Goal: Obtain resource: Download file/media

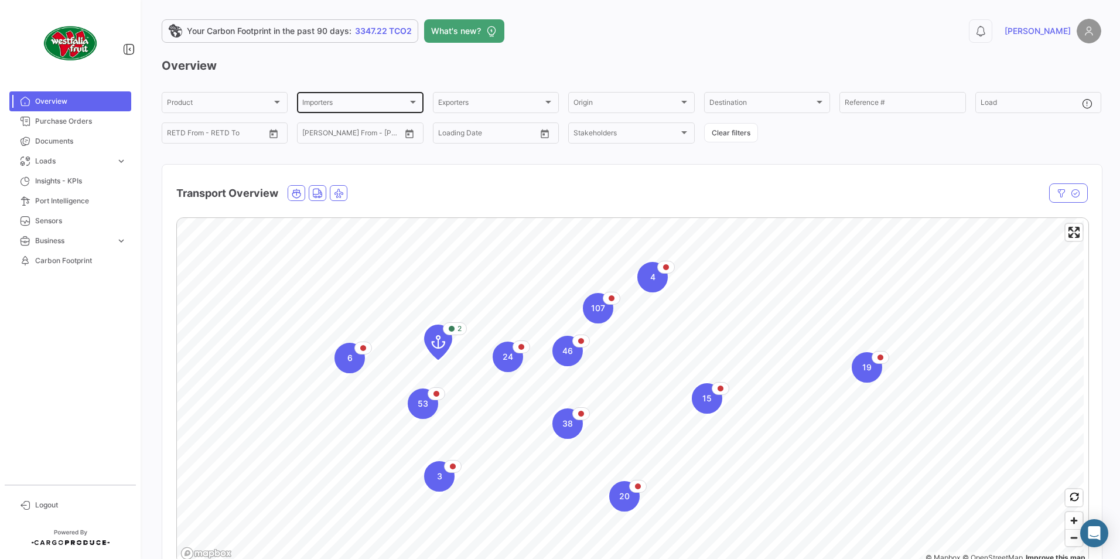
click at [411, 104] on div at bounding box center [413, 101] width 11 height 9
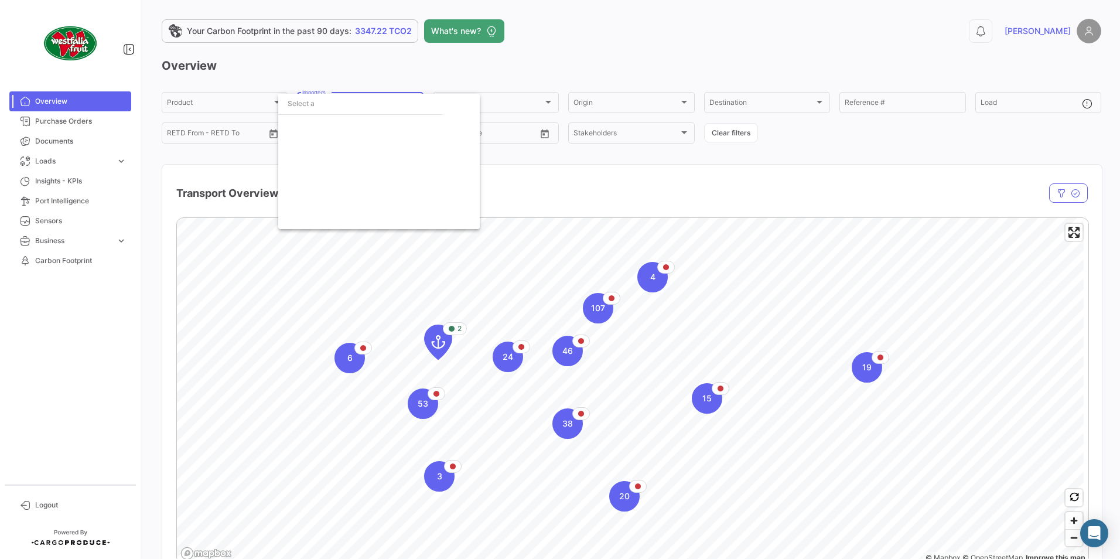
scroll to position [1394, 0]
click at [291, 137] on mat-pseudo-checkbox at bounding box center [292, 137] width 9 height 9
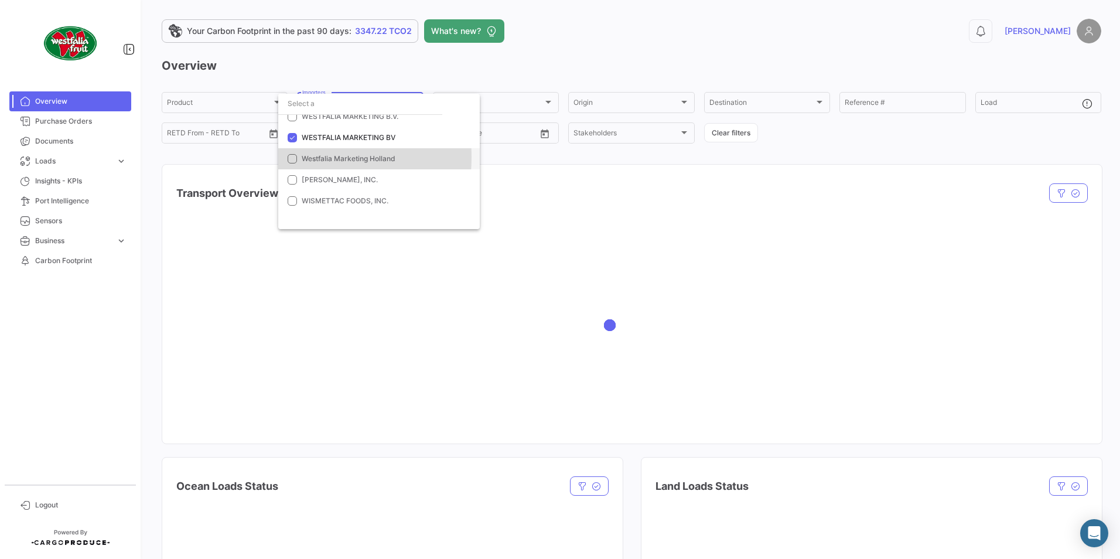
click at [292, 157] on mat-pseudo-checkbox at bounding box center [292, 158] width 9 height 9
click at [295, 118] on mat-pseudo-checkbox at bounding box center [292, 116] width 9 height 9
click at [873, 248] on div at bounding box center [560, 279] width 1120 height 559
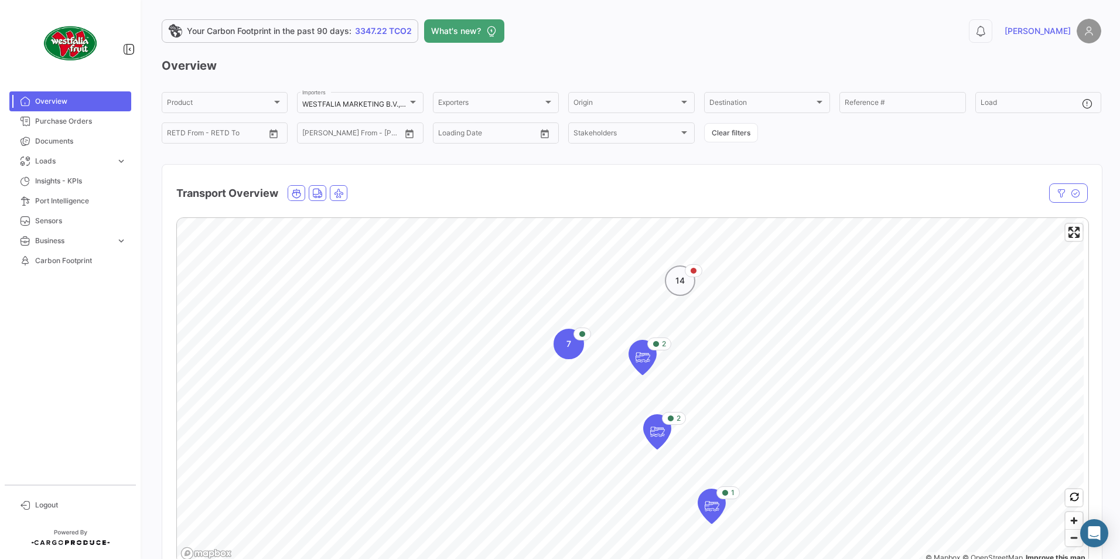
click at [682, 289] on div "14" at bounding box center [680, 280] width 30 height 30
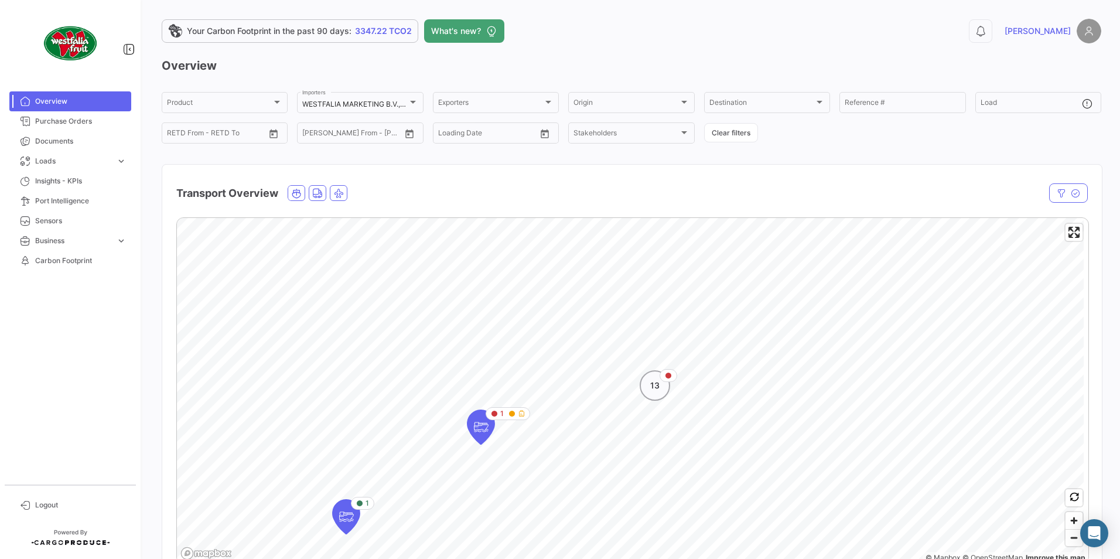
click at [665, 391] on div "13" at bounding box center [655, 385] width 30 height 30
click at [671, 387] on div "6" at bounding box center [668, 381] width 30 height 30
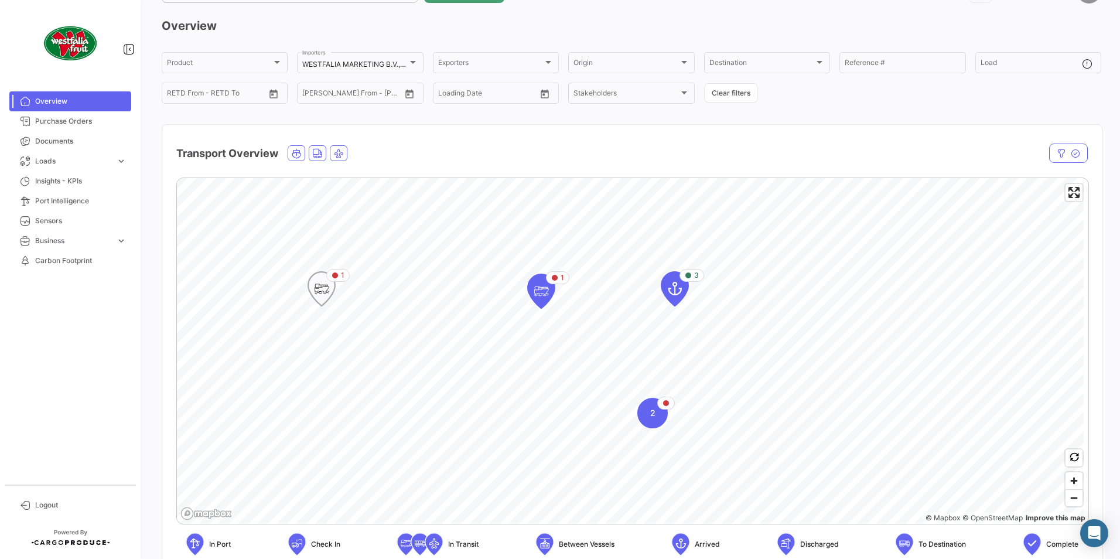
scroll to position [59, 0]
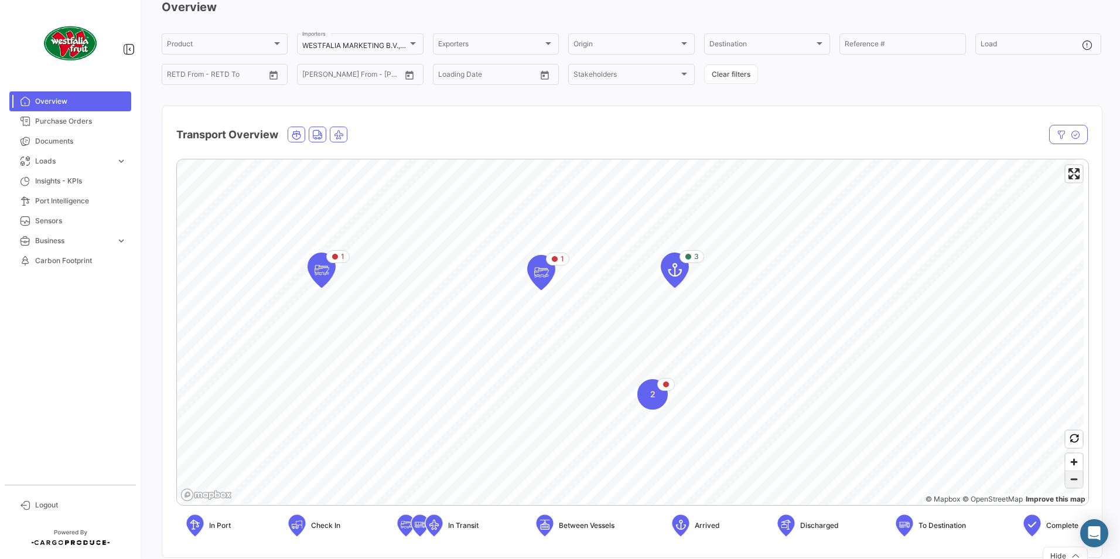
click at [1071, 483] on span "Zoom out" at bounding box center [1074, 479] width 17 height 16
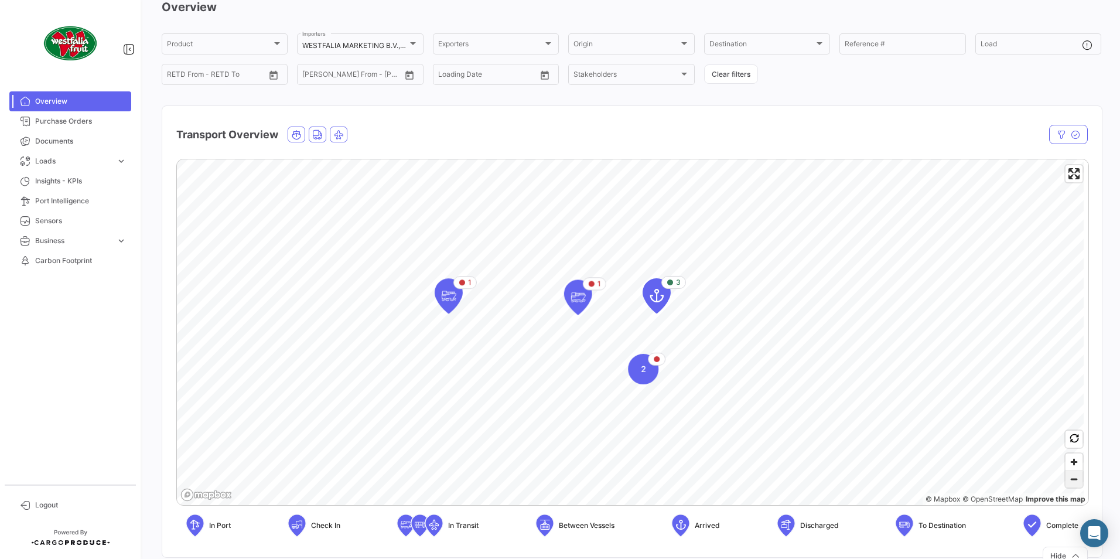
click at [1071, 483] on span "Zoom out" at bounding box center [1074, 479] width 17 height 16
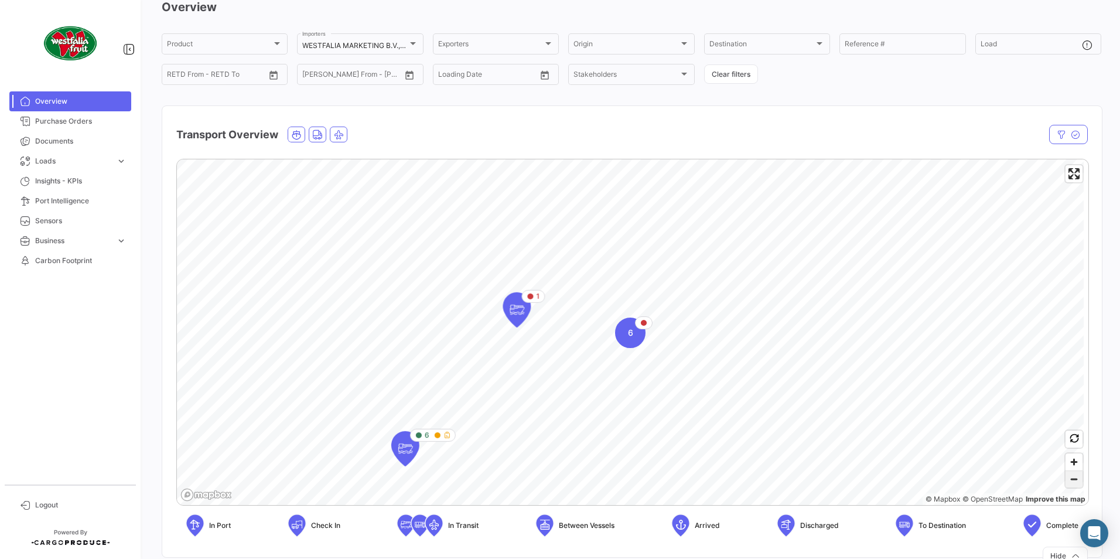
click at [1071, 483] on span "Zoom out" at bounding box center [1074, 479] width 17 height 16
click at [613, 345] on div "13" at bounding box center [617, 336] width 30 height 30
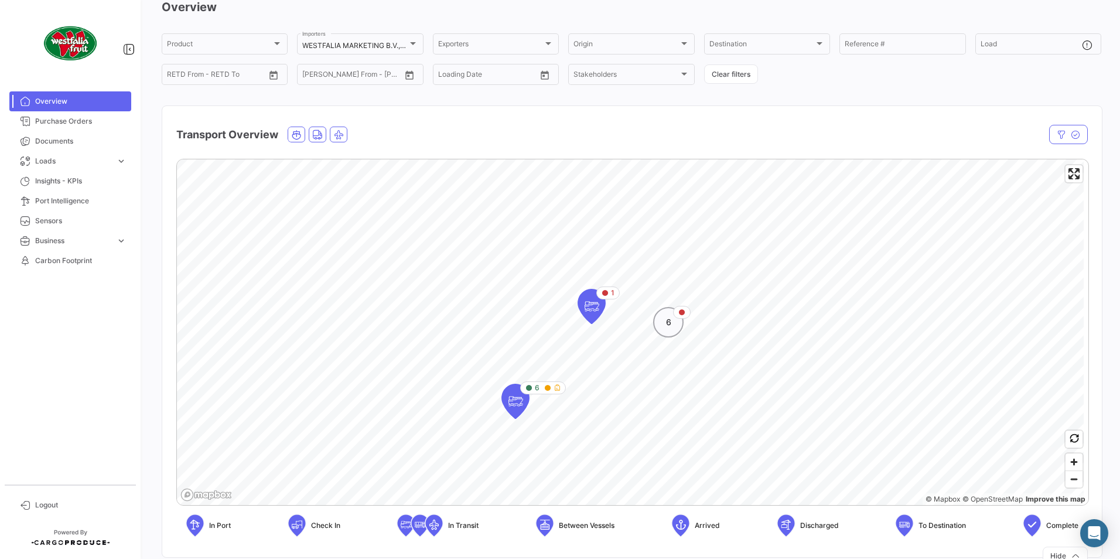
click at [672, 328] on div "6" at bounding box center [668, 322] width 30 height 30
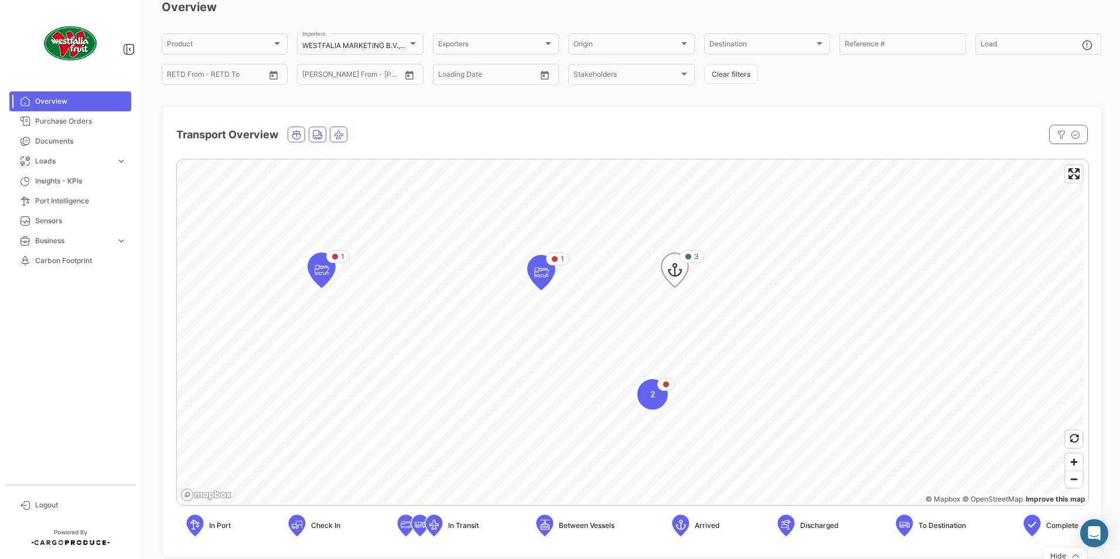
click at [675, 275] on icon "Map marker" at bounding box center [675, 270] width 16 height 25
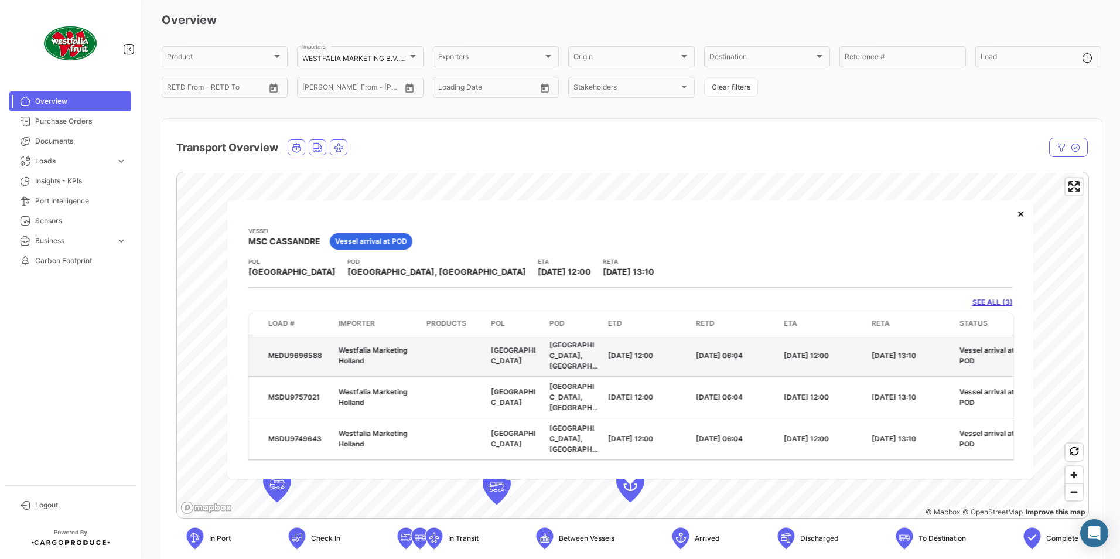
click at [375, 349] on span "Westfalia Marketing Holland" at bounding box center [373, 354] width 69 height 19
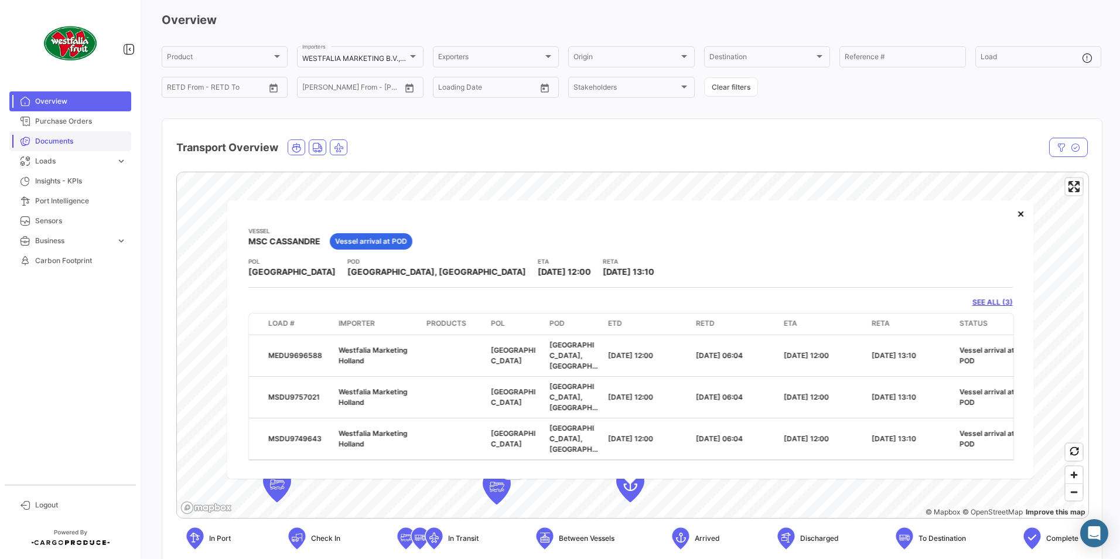
click at [44, 141] on span "Documents" at bounding box center [80, 141] width 91 height 11
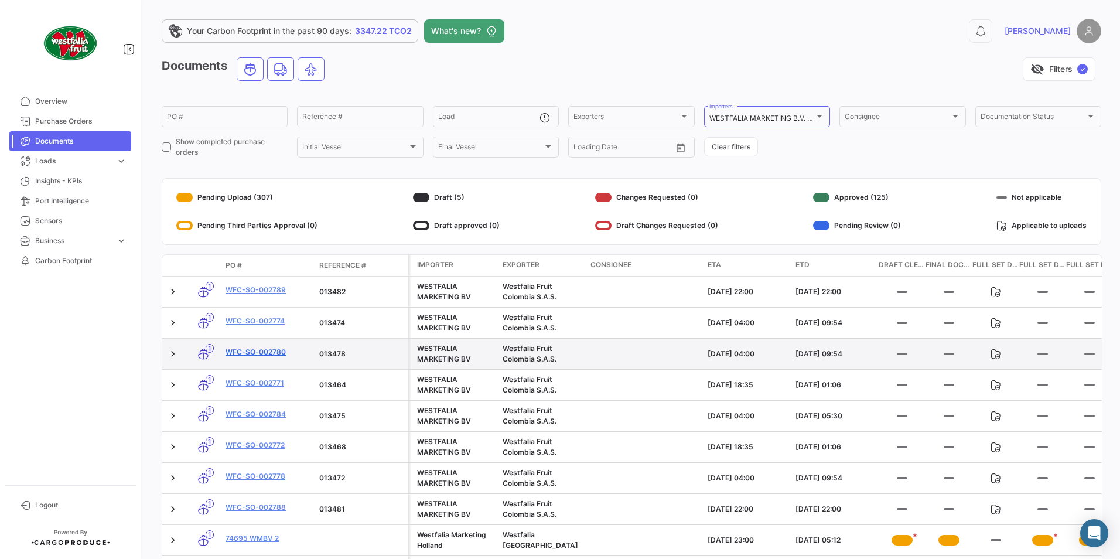
click at [248, 352] on link "WFC-SO-002780" at bounding box center [268, 352] width 84 height 11
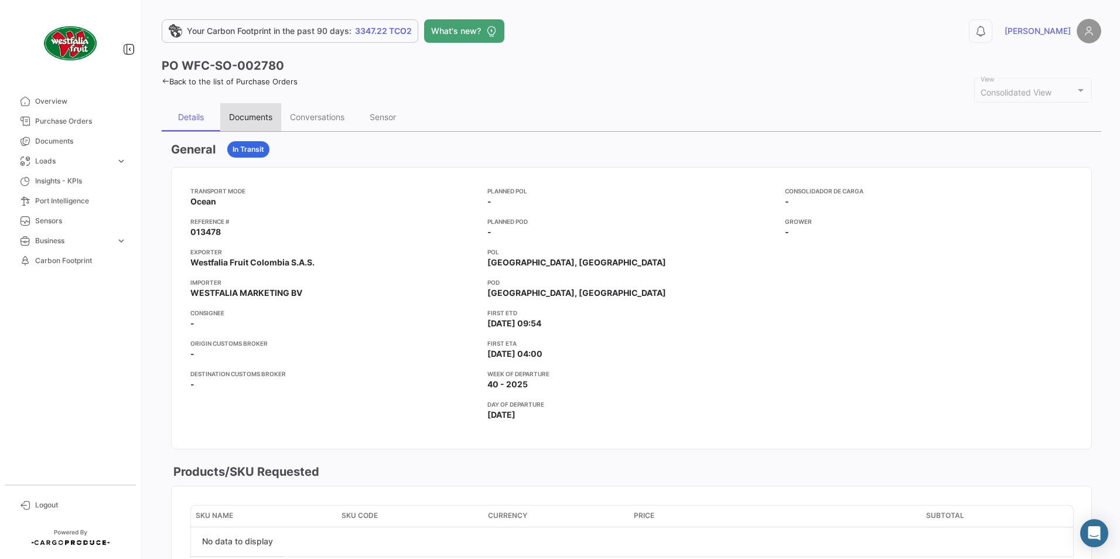
click at [241, 115] on div "Documents" at bounding box center [250, 117] width 43 height 10
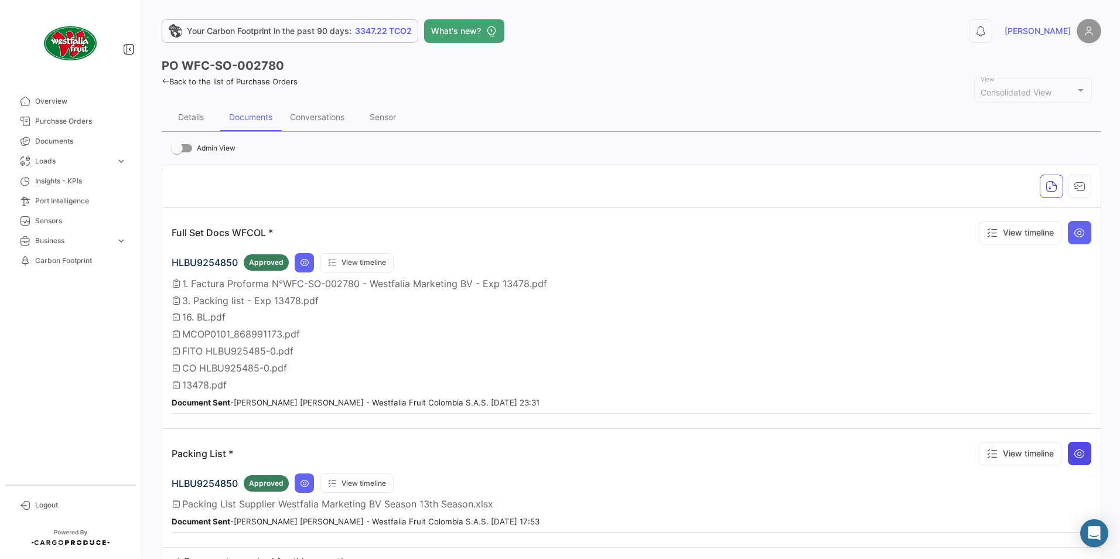
click at [1074, 456] on icon at bounding box center [1080, 454] width 12 height 12
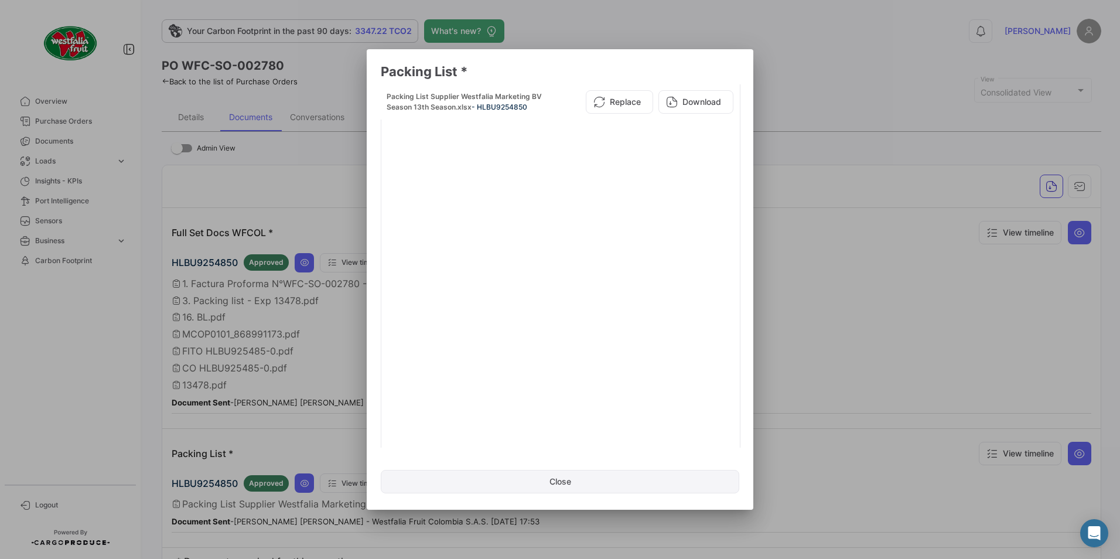
click at [563, 482] on button "Close" at bounding box center [560, 481] width 359 height 23
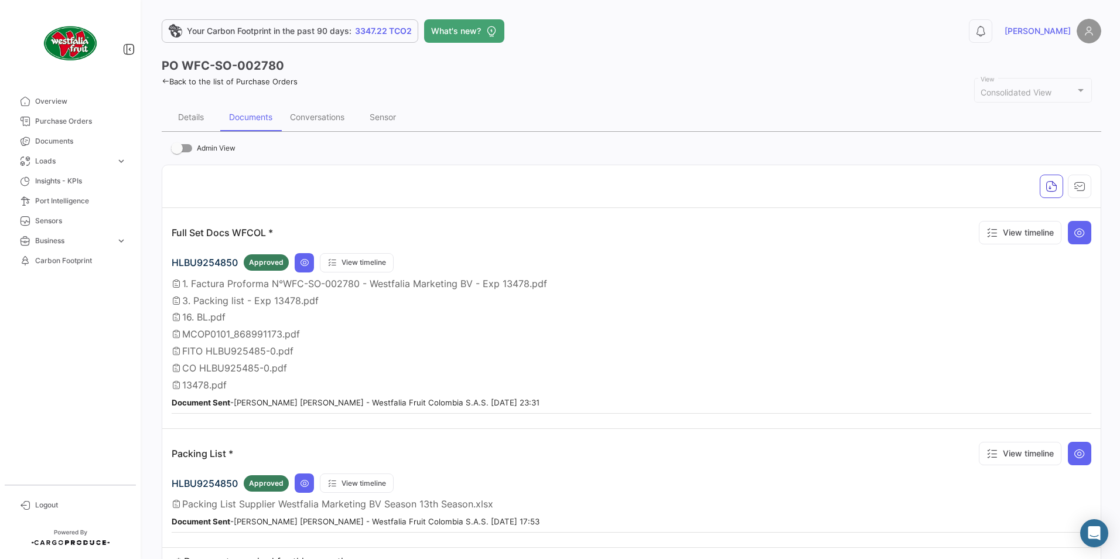
click at [206, 81] on link "Back to the list of Purchase Orders" at bounding box center [230, 81] width 136 height 9
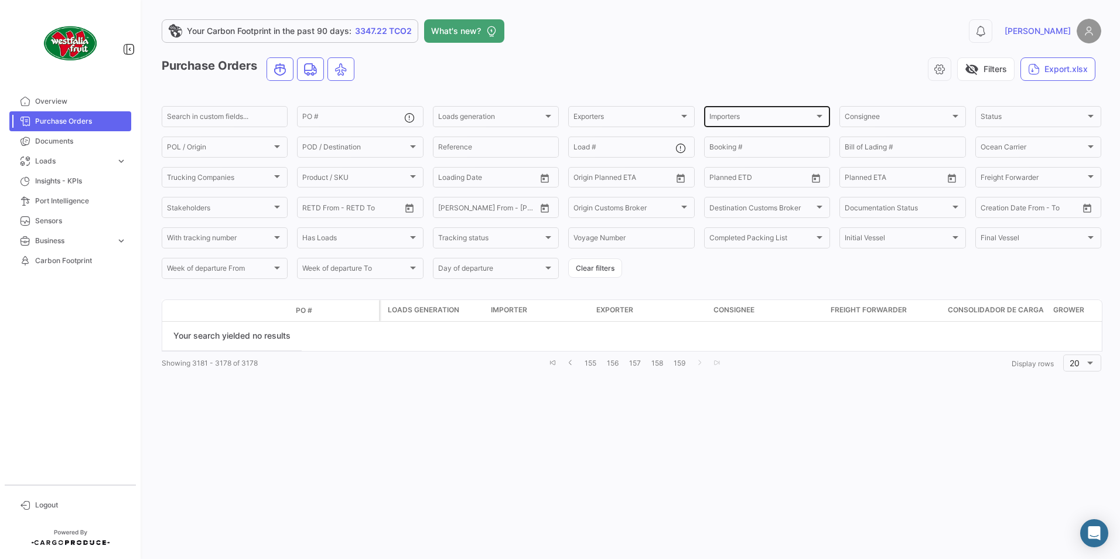
click at [764, 117] on div "Importers" at bounding box center [762, 118] width 105 height 8
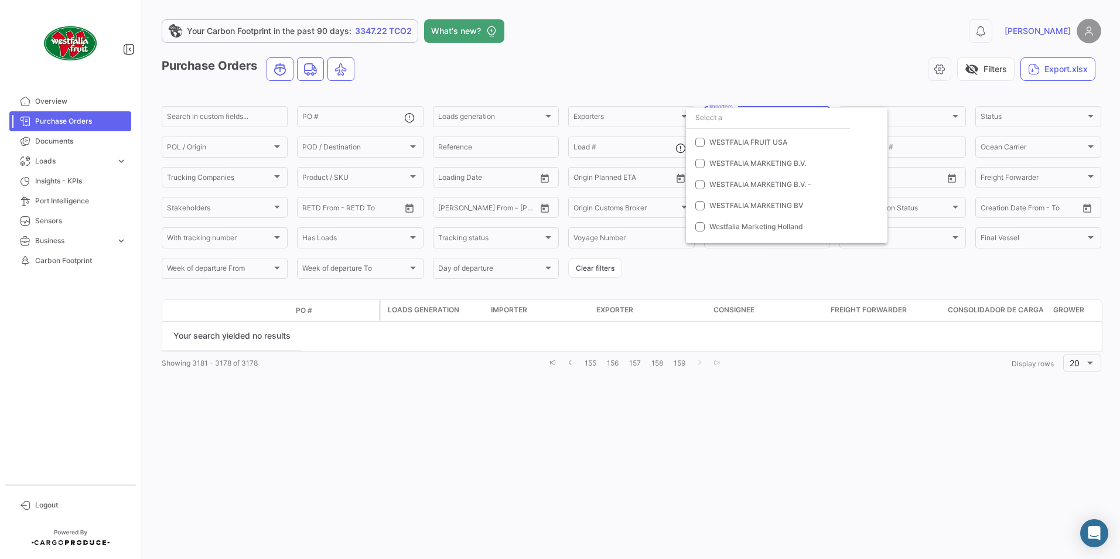
scroll to position [9048, 0]
click at [700, 186] on mat-pseudo-checkbox at bounding box center [700, 184] width 9 height 9
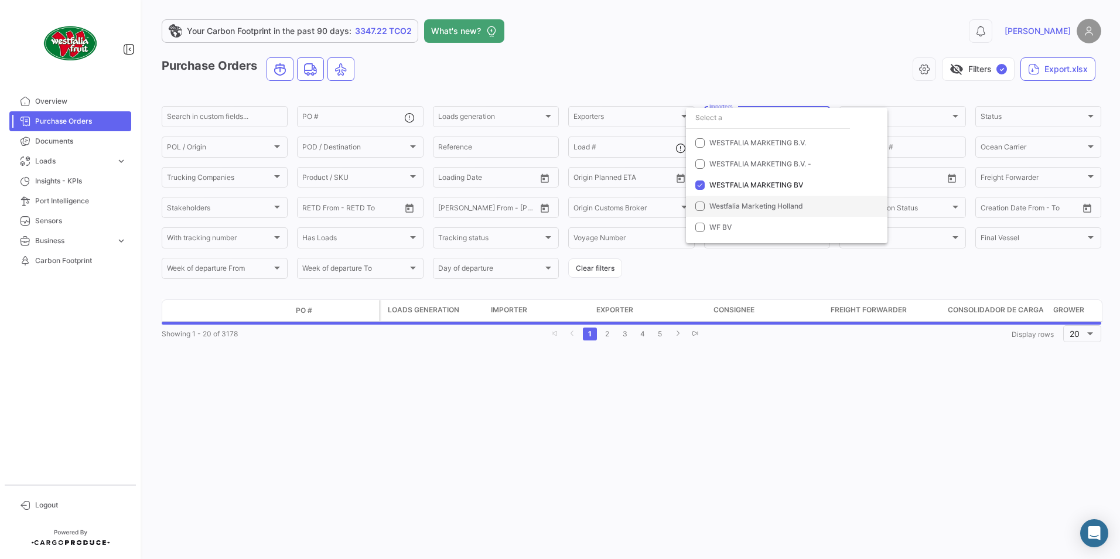
click at [701, 207] on mat-pseudo-checkbox at bounding box center [700, 206] width 9 height 9
click at [698, 164] on mat-pseudo-checkbox at bounding box center [700, 163] width 9 height 9
click at [697, 144] on mat-pseudo-checkbox at bounding box center [700, 142] width 9 height 9
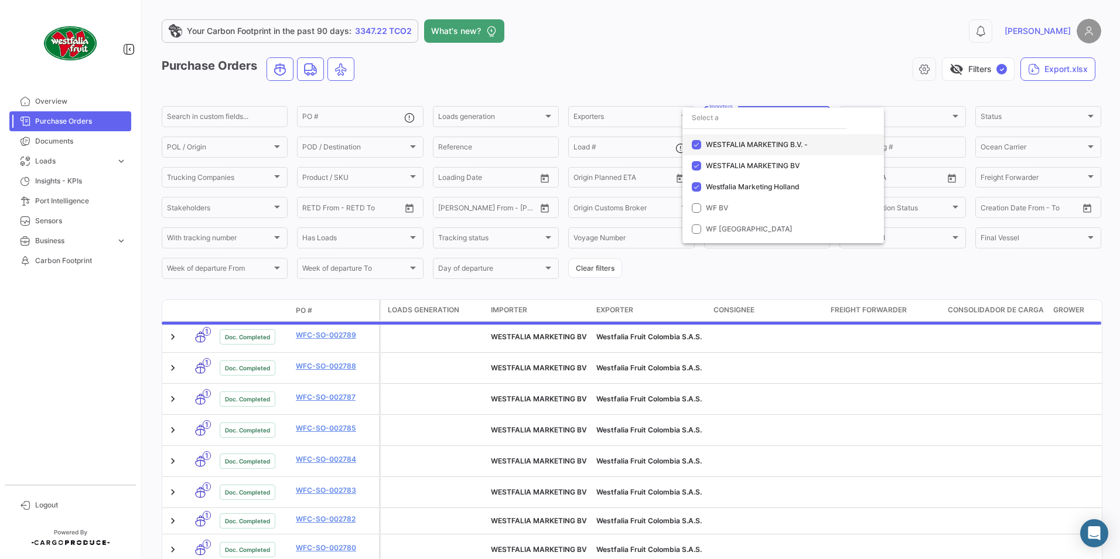
scroll to position [8990, 0]
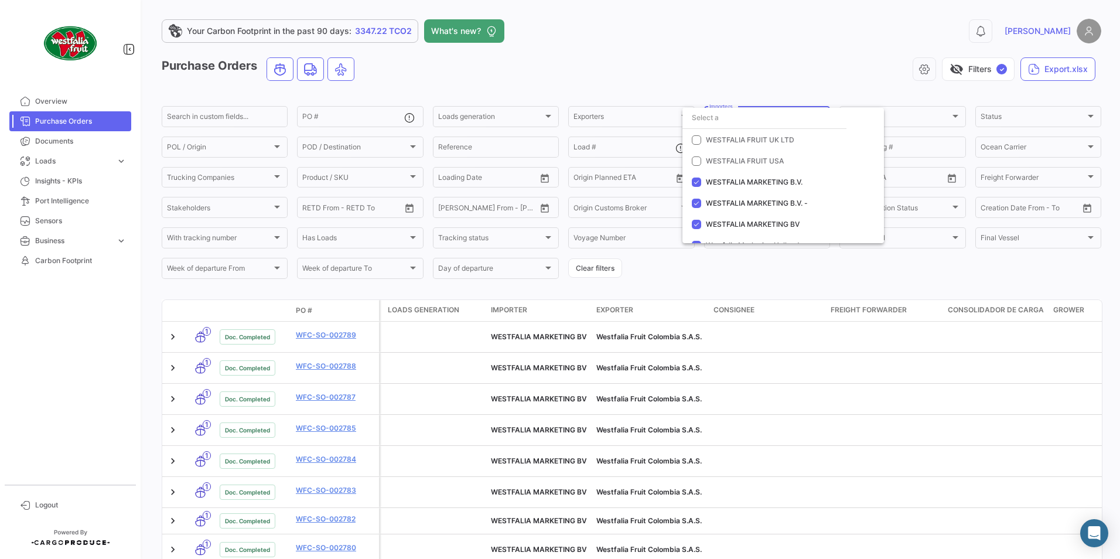
click at [809, 271] on div at bounding box center [560, 279] width 1120 height 559
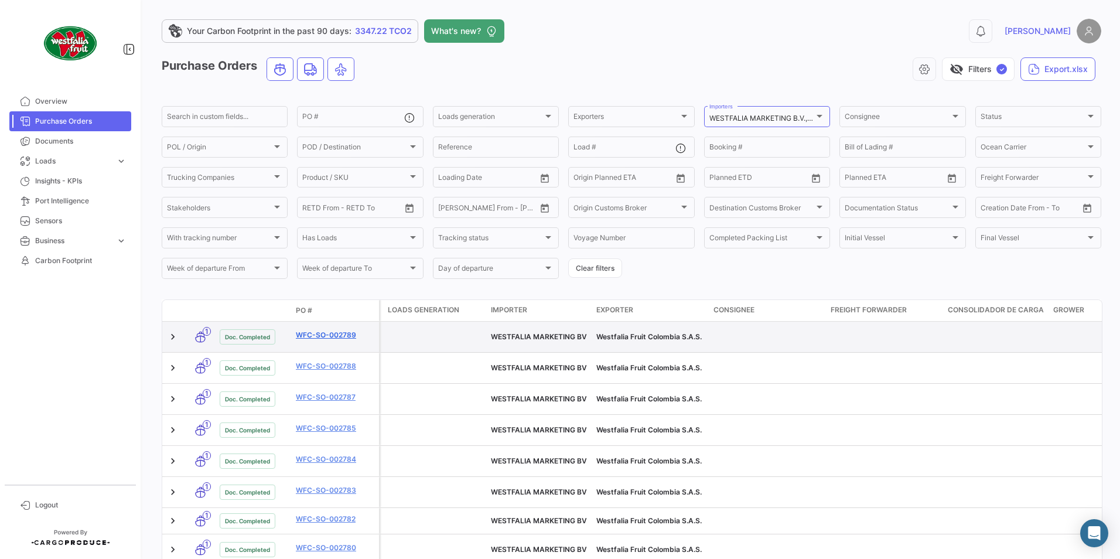
click at [322, 332] on link "WFC-SO-002789" at bounding box center [335, 335] width 79 height 11
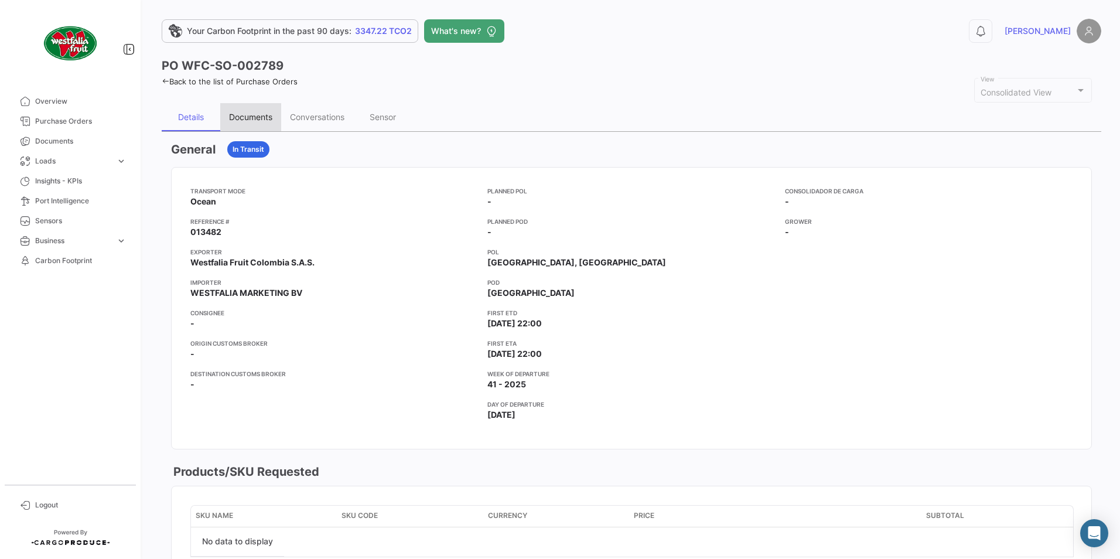
click at [244, 116] on div "Documents" at bounding box center [250, 117] width 43 height 10
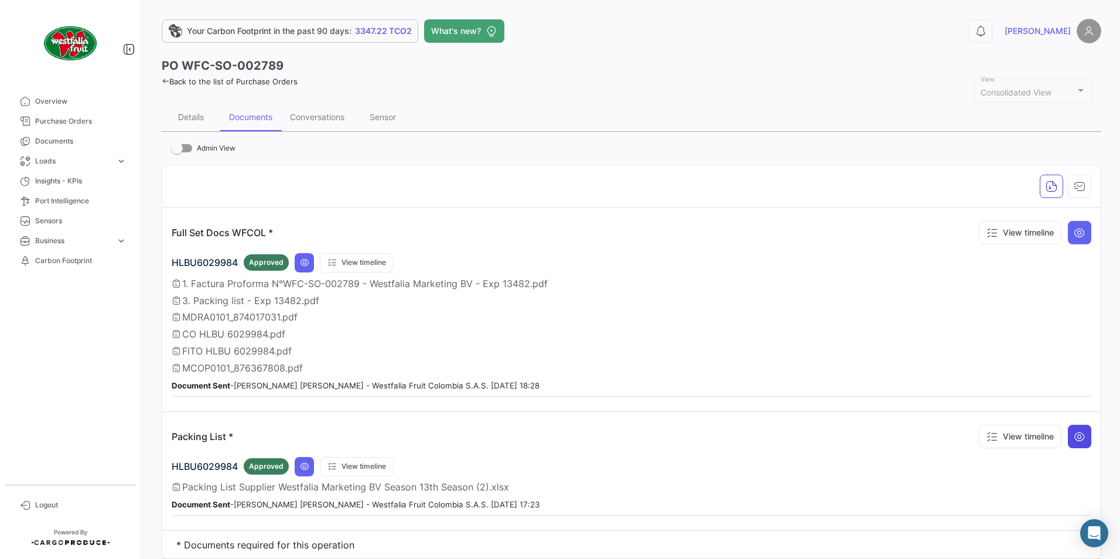
click at [1074, 438] on icon at bounding box center [1080, 437] width 12 height 12
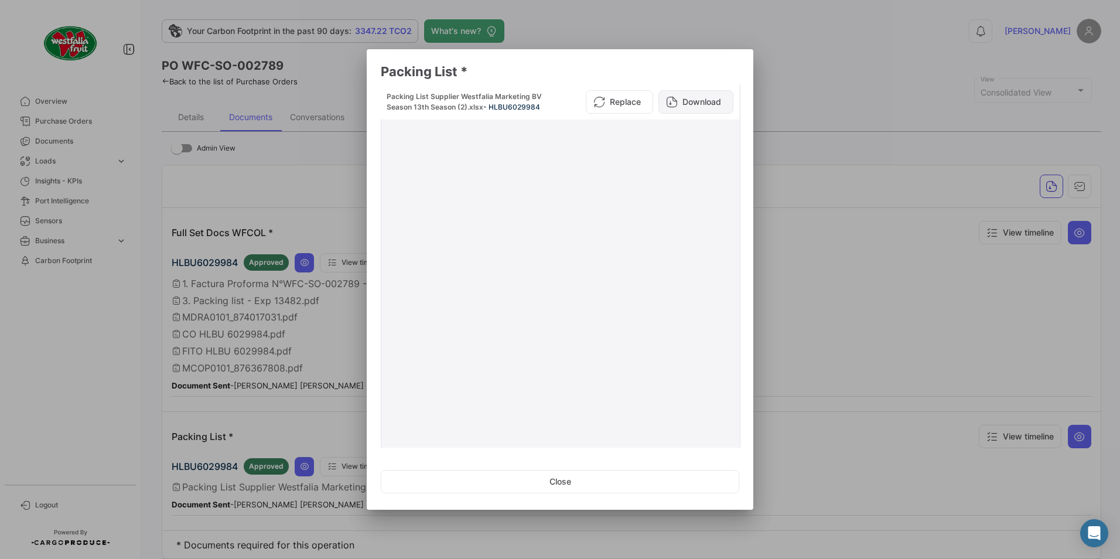
click at [686, 107] on button "Download" at bounding box center [696, 101] width 75 height 23
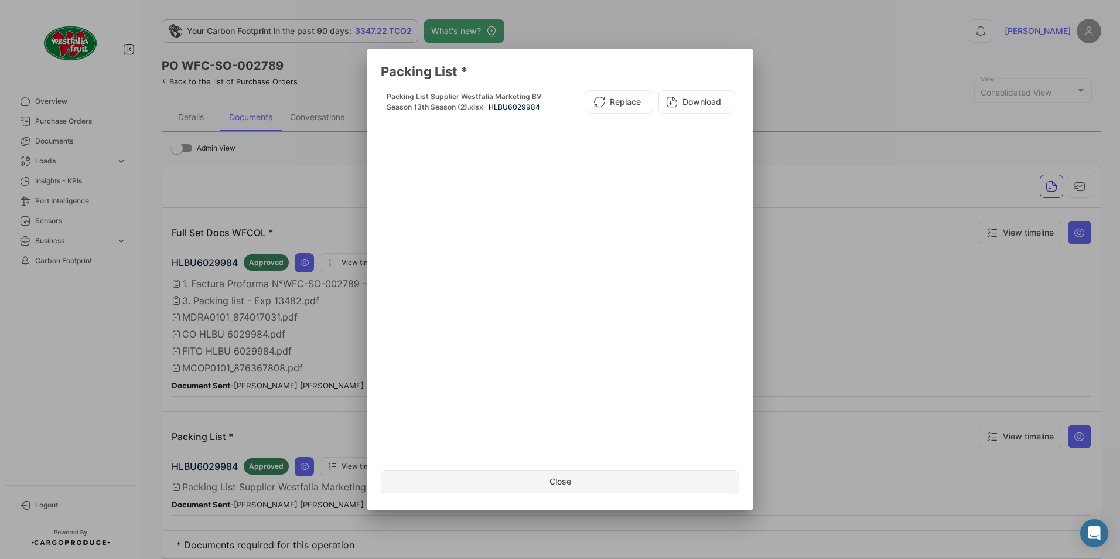
click at [553, 482] on button "Close" at bounding box center [560, 481] width 359 height 23
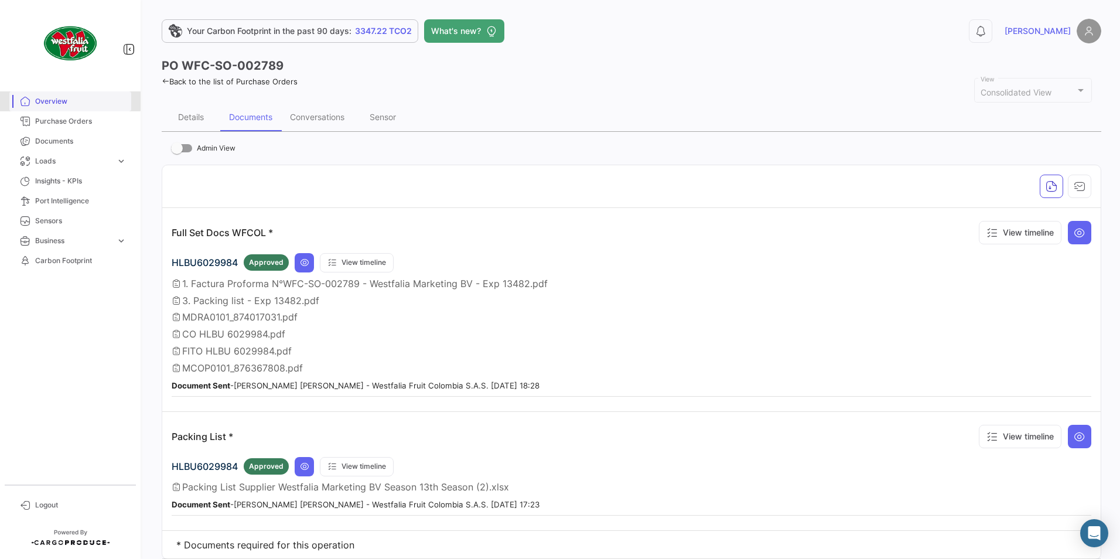
click at [51, 100] on span "Overview" at bounding box center [80, 101] width 91 height 11
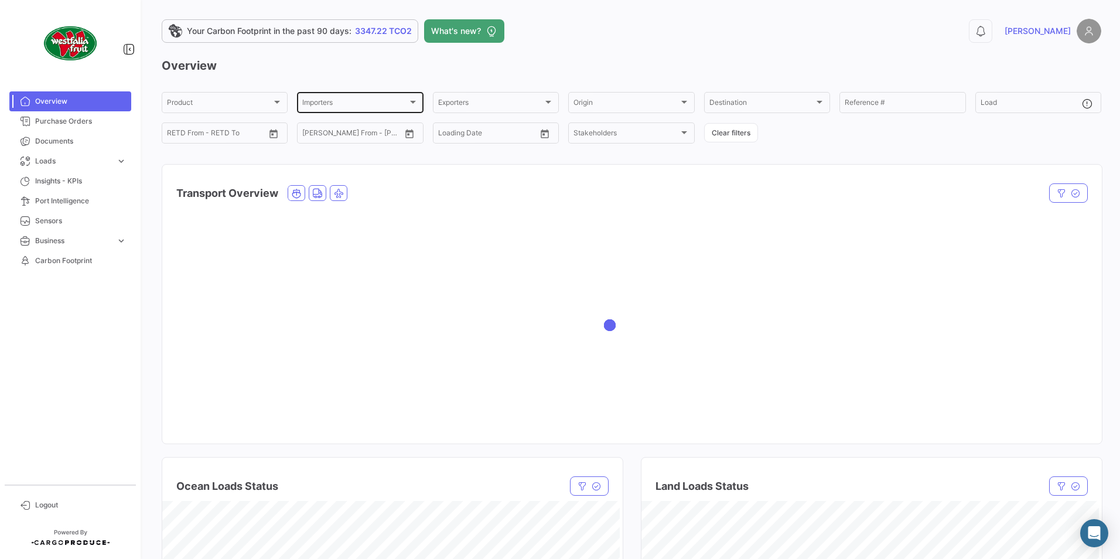
click at [381, 110] on div "Importers Importers" at bounding box center [359, 101] width 115 height 23
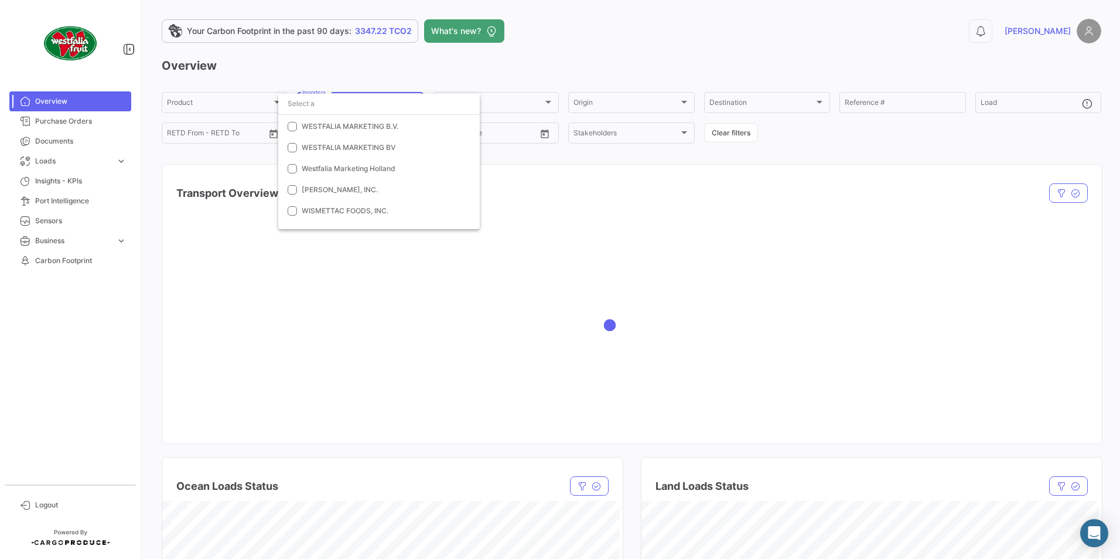
scroll to position [1394, 0]
click at [302, 152] on span "Westfalia Marketing Holland" at bounding box center [349, 153] width 94 height 9
click at [301, 133] on mat-option "WESTFALIA MARKETING BV" at bounding box center [379, 132] width 202 height 21
drag, startPoint x: 304, startPoint y: 171, endPoint x: 316, endPoint y: 172, distance: 11.7
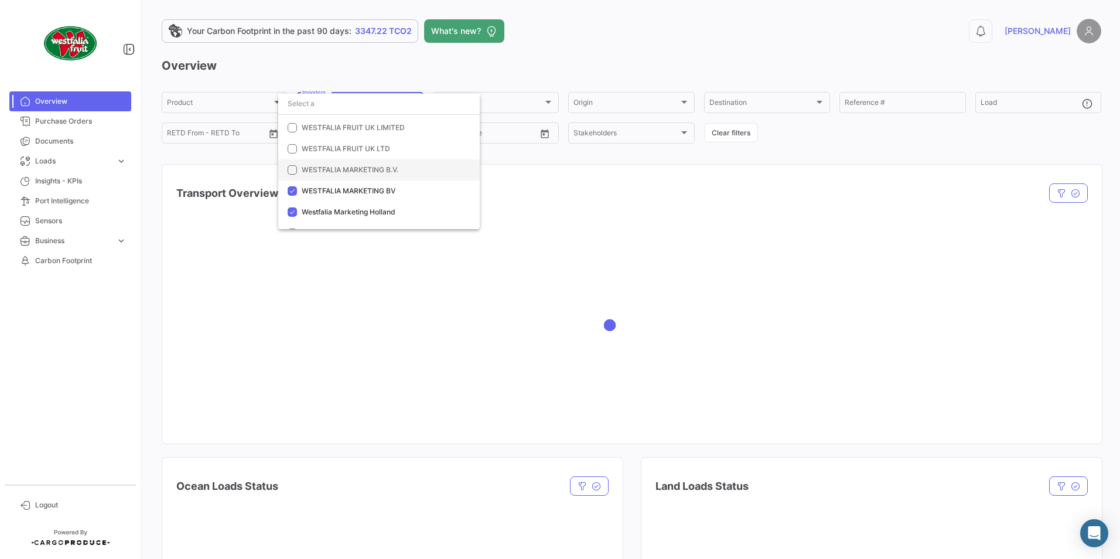
click at [305, 171] on span "WESTFALIA MARKETING B.V." at bounding box center [350, 169] width 97 height 9
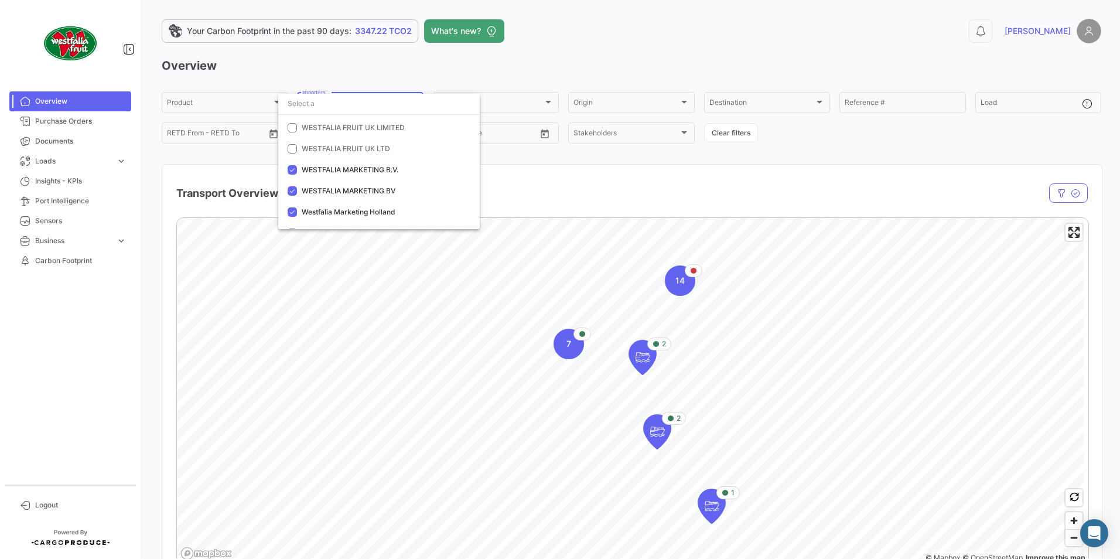
click at [602, 250] on div at bounding box center [560, 279] width 1120 height 559
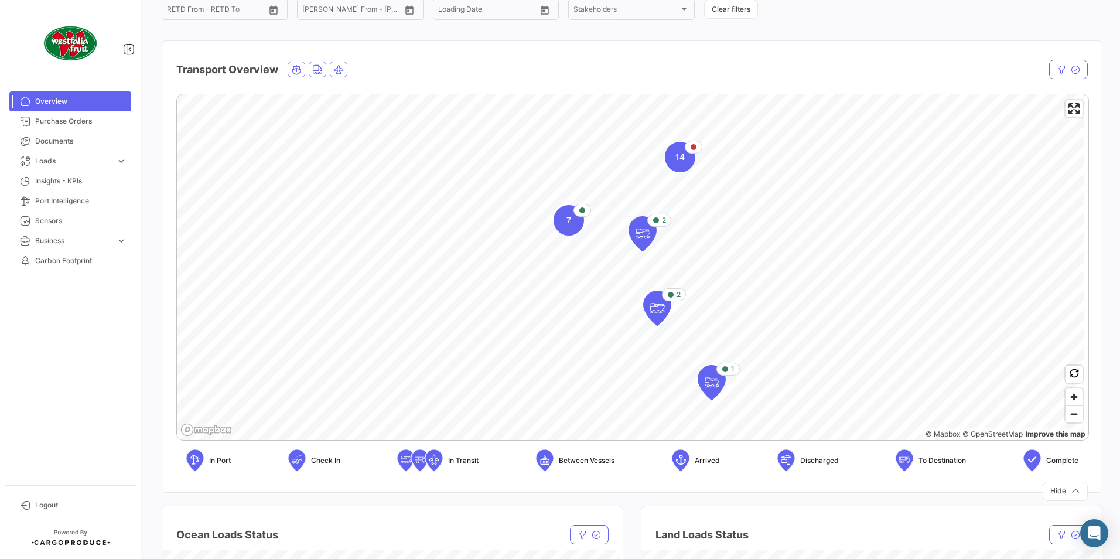
scroll to position [117, 0]
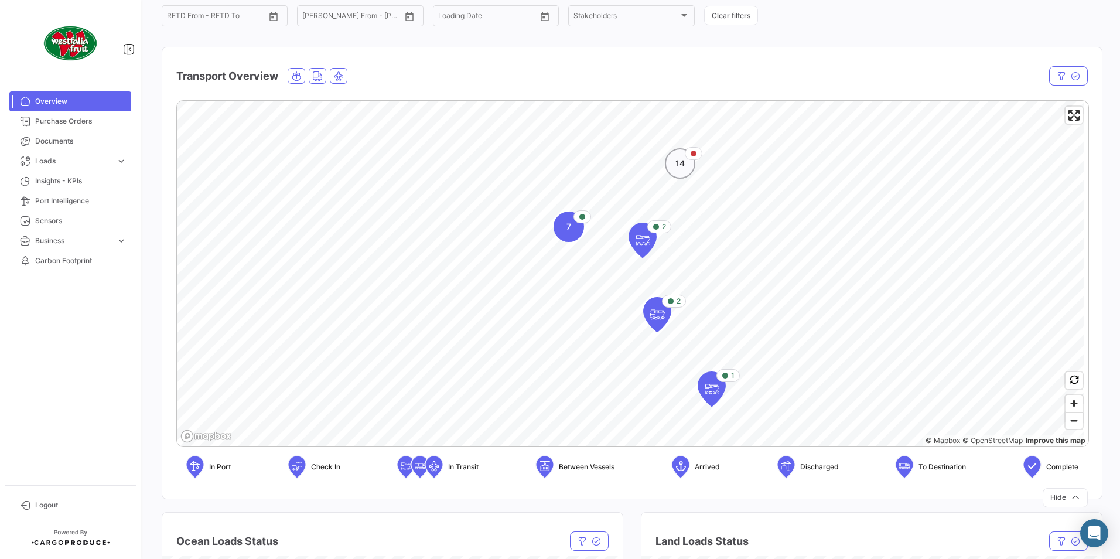
click at [684, 162] on span "14" at bounding box center [680, 164] width 9 height 12
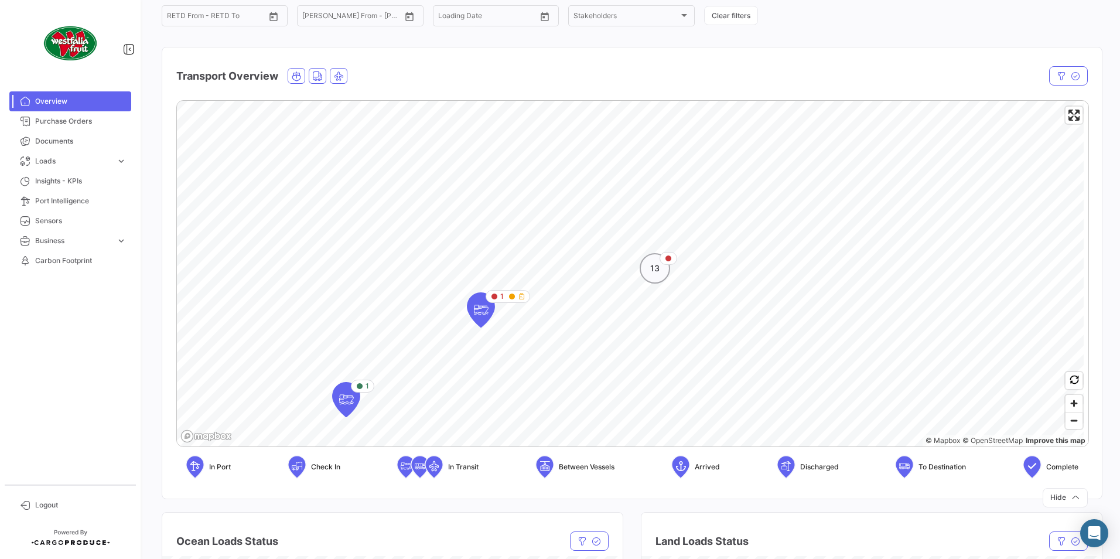
click at [663, 268] on div "13" at bounding box center [655, 268] width 30 height 30
click at [668, 272] on div "6" at bounding box center [668, 263] width 30 height 30
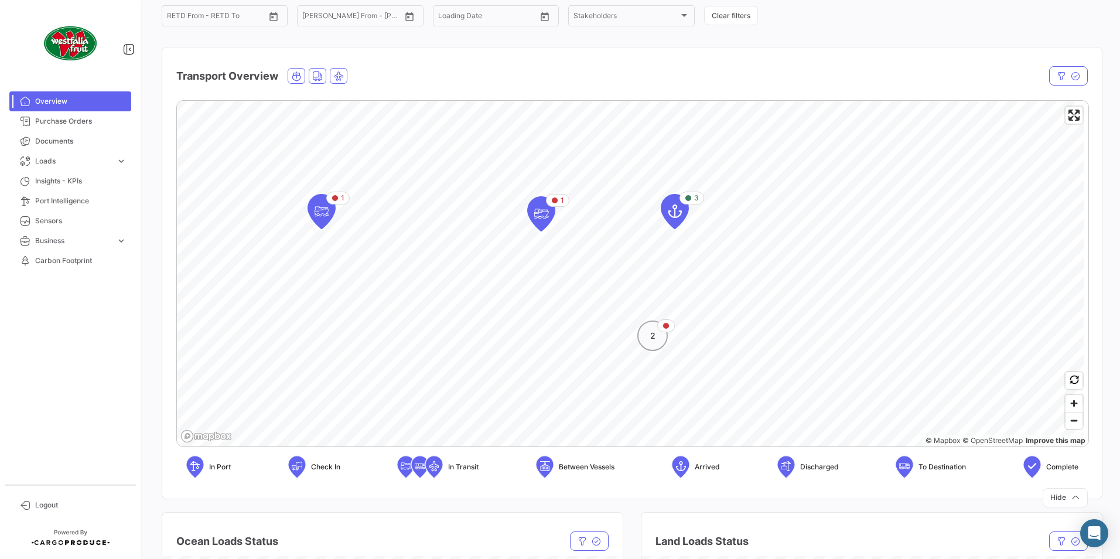
click at [652, 338] on span "2" at bounding box center [652, 336] width 5 height 12
click at [625, 287] on icon "Map marker" at bounding box center [623, 283] width 16 height 25
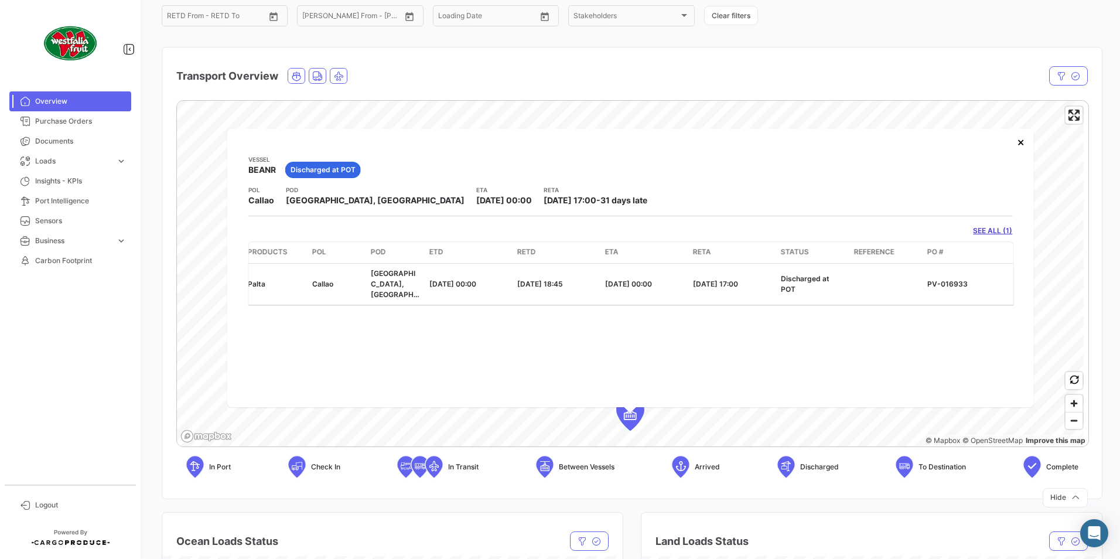
scroll to position [0, 173]
click at [68, 141] on span "Documents" at bounding box center [80, 141] width 91 height 11
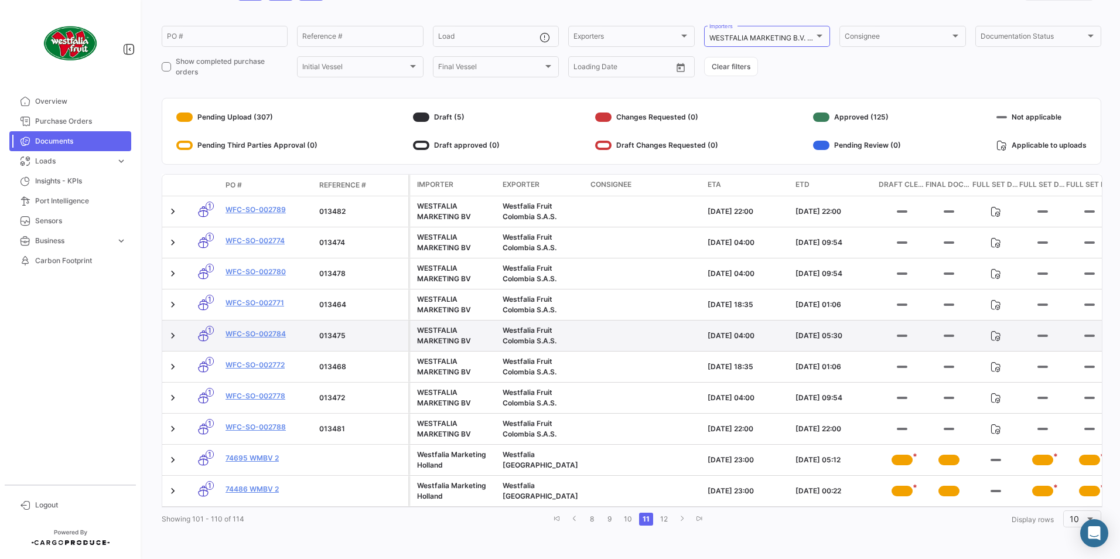
scroll to position [89, 0]
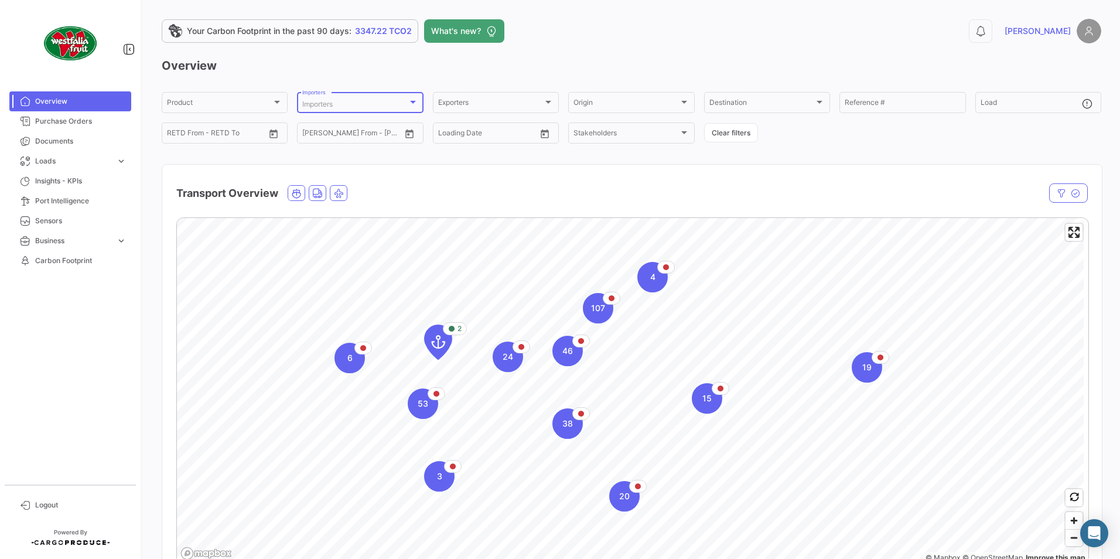
click at [411, 101] on div at bounding box center [413, 102] width 6 height 3
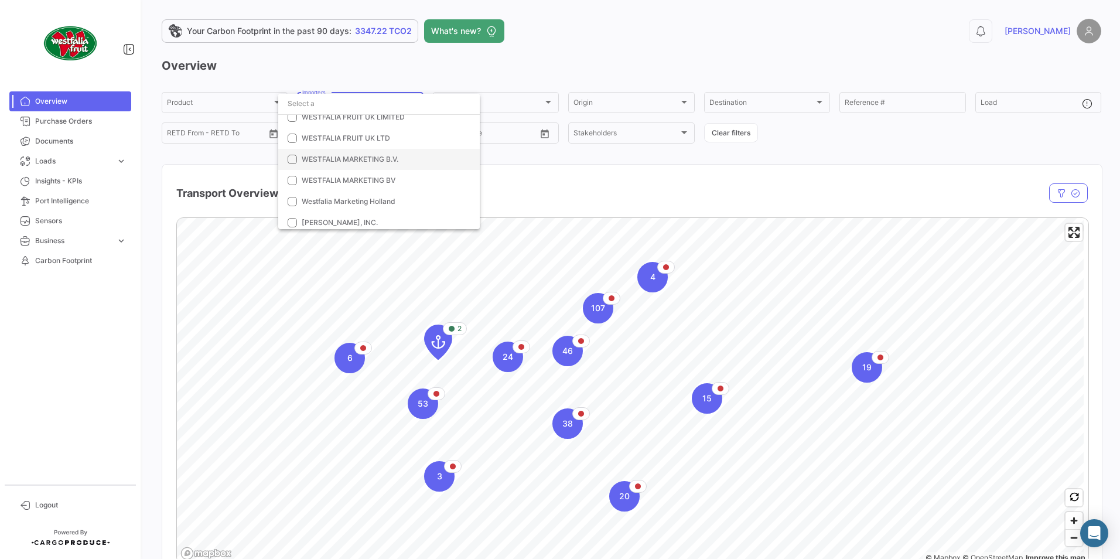
click at [292, 161] on mat-pseudo-checkbox at bounding box center [292, 159] width 9 height 9
click at [293, 180] on mat-pseudo-checkbox at bounding box center [292, 180] width 9 height 9
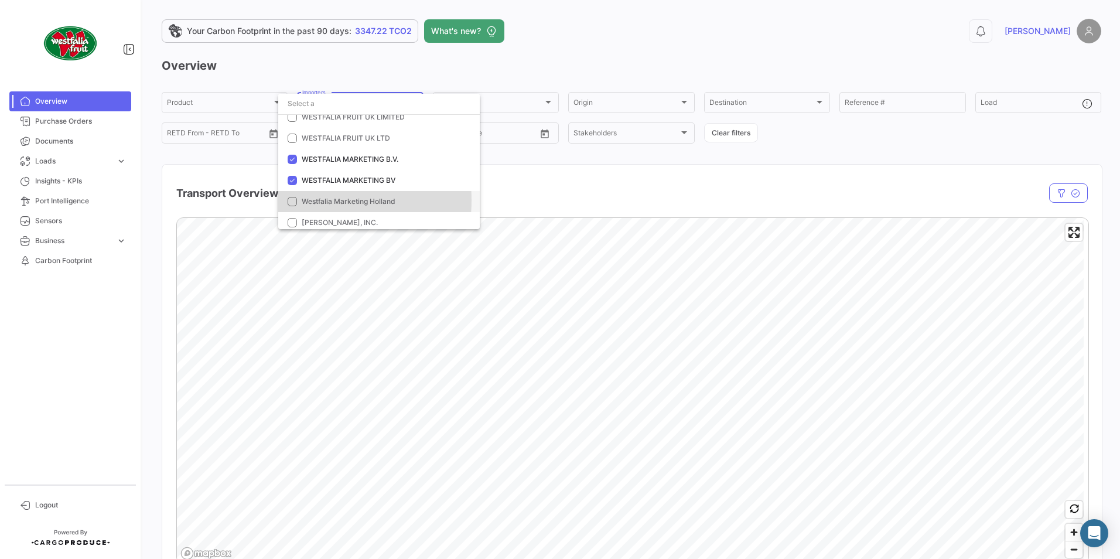
click at [297, 200] on mat-pseudo-checkbox at bounding box center [292, 201] width 9 height 9
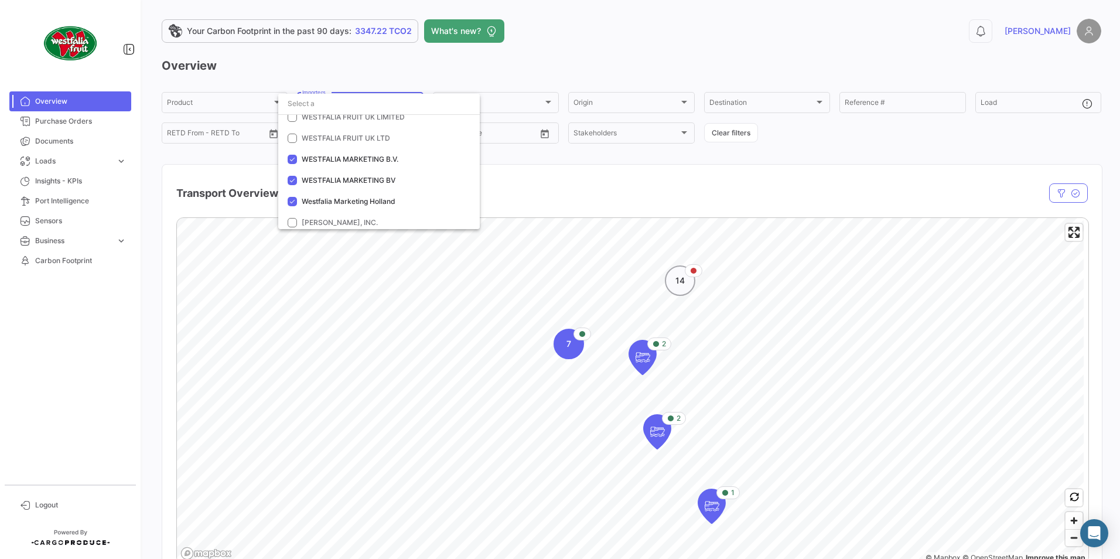
click at [683, 281] on div at bounding box center [560, 279] width 1120 height 559
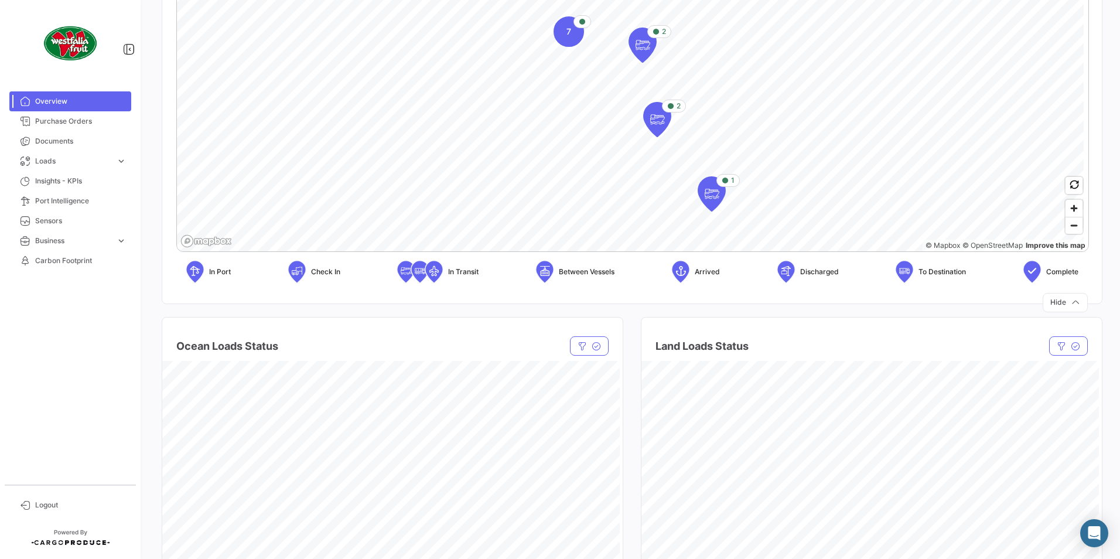
scroll to position [19, 0]
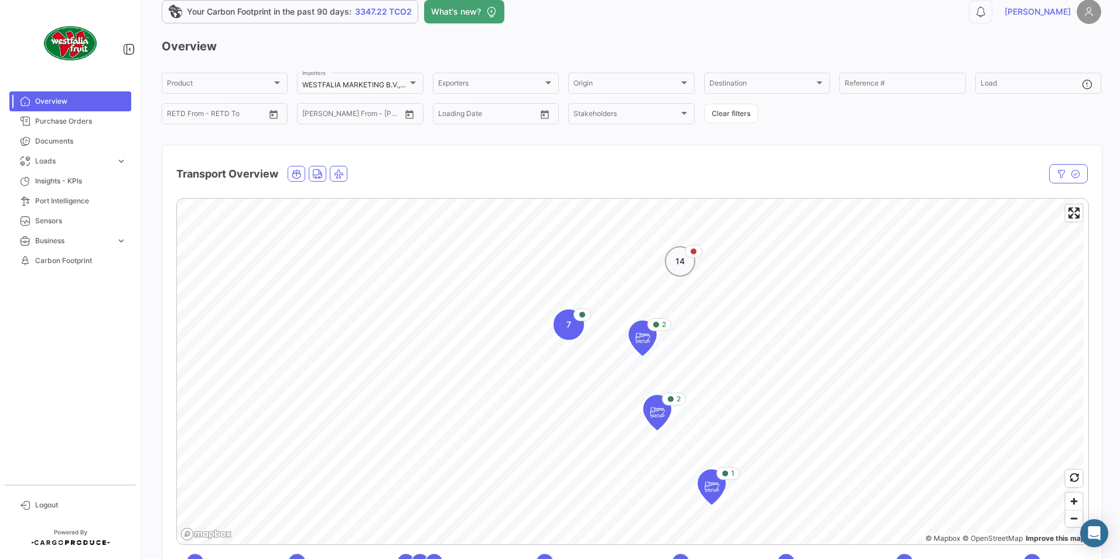
click at [682, 267] on div "14" at bounding box center [680, 261] width 30 height 30
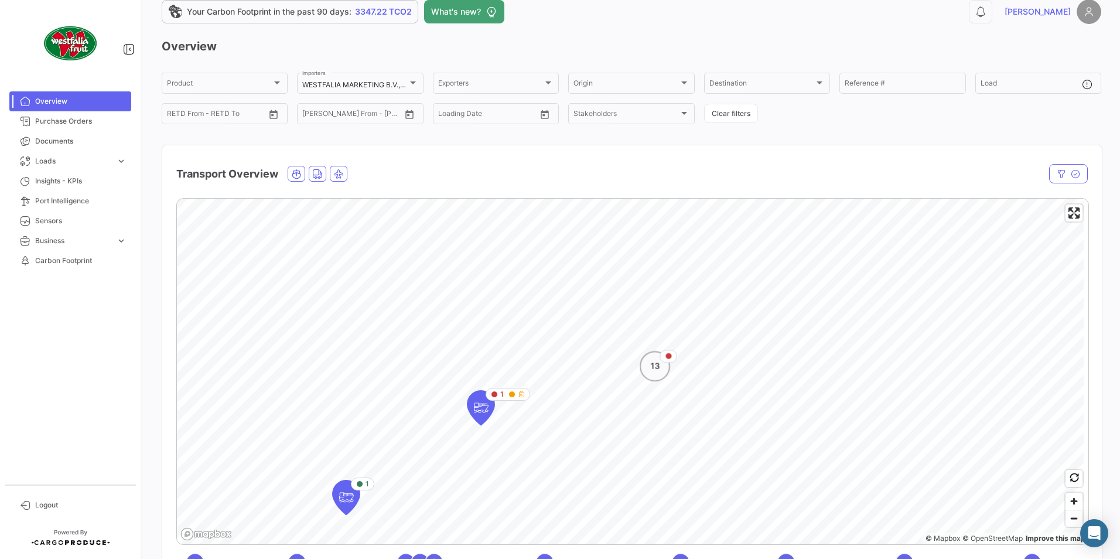
click at [656, 374] on div "13" at bounding box center [655, 366] width 30 height 30
click at [666, 361] on span "6" at bounding box center [668, 362] width 5 height 12
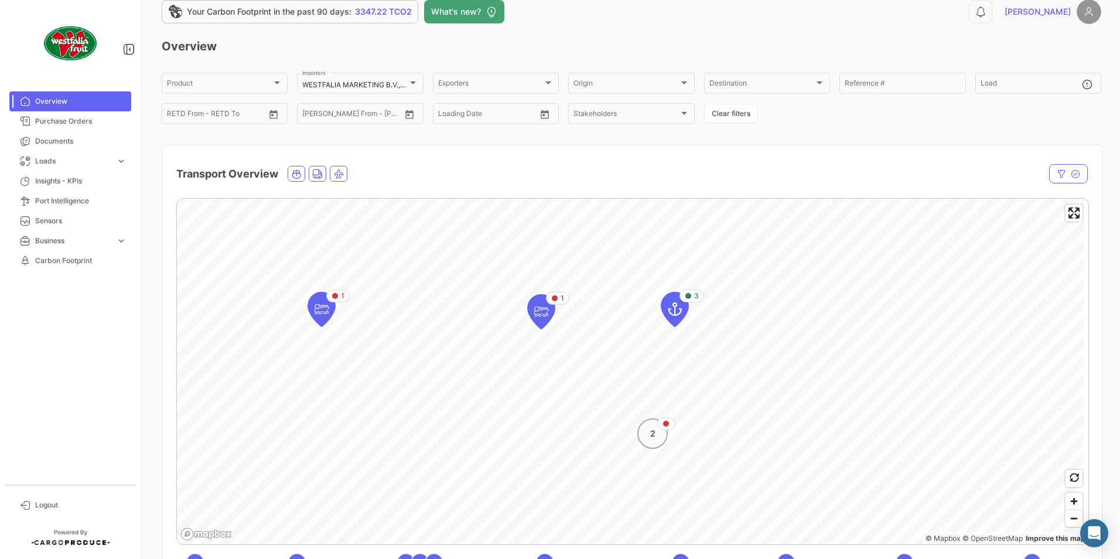
click at [660, 441] on div "2" at bounding box center [653, 433] width 30 height 30
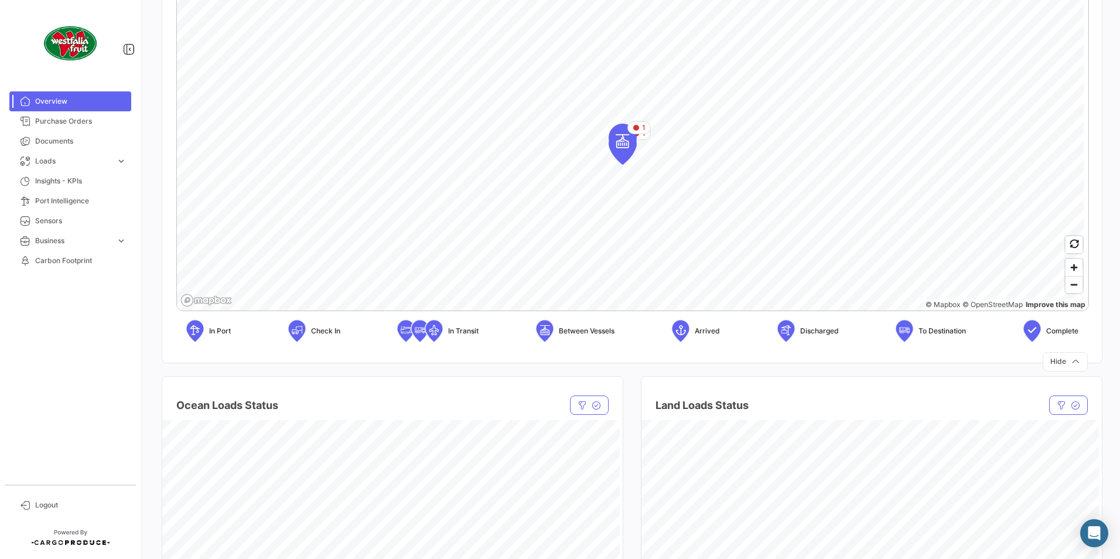
scroll to position [254, 0]
click at [625, 152] on icon "Map marker" at bounding box center [623, 146] width 16 height 25
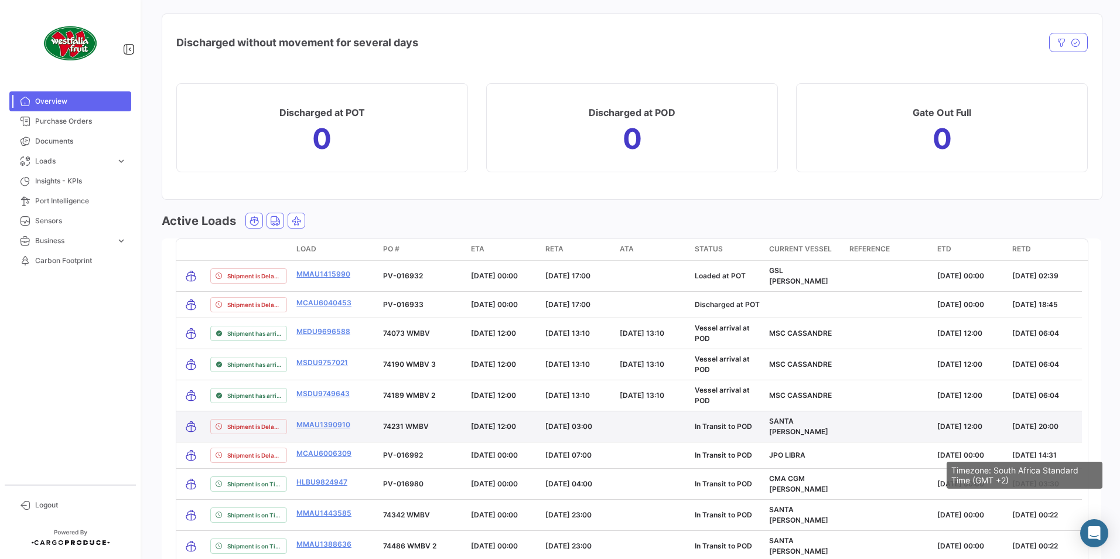
scroll to position [1231, 0]
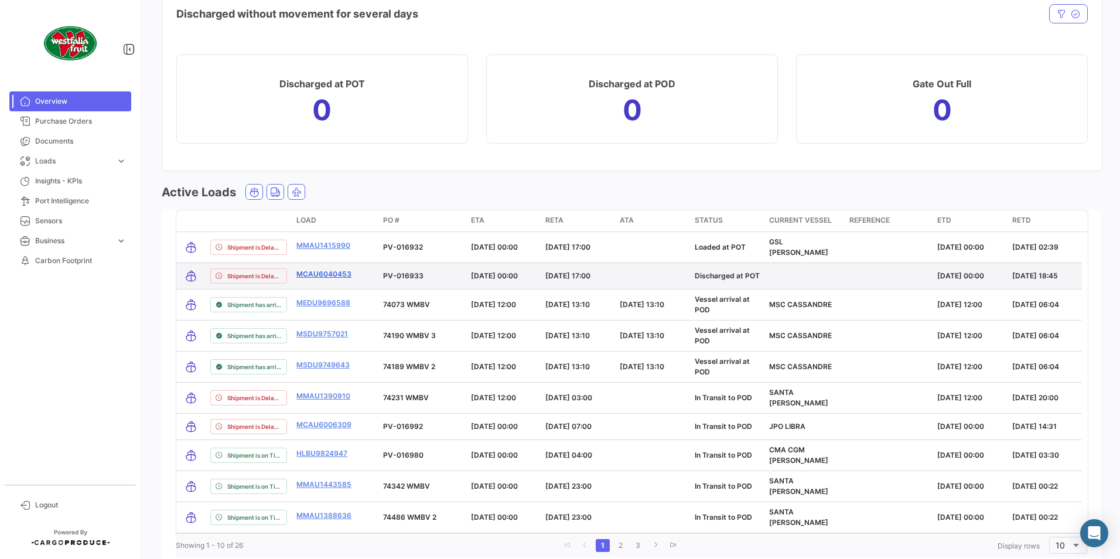
click at [322, 269] on link "MCAU6040453" at bounding box center [324, 274] width 55 height 11
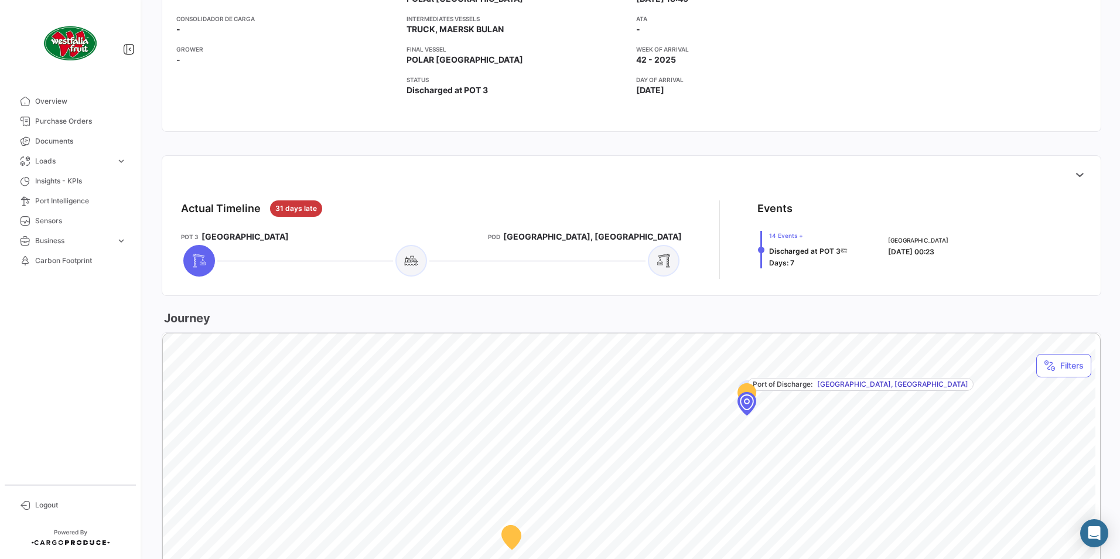
scroll to position [571, 0]
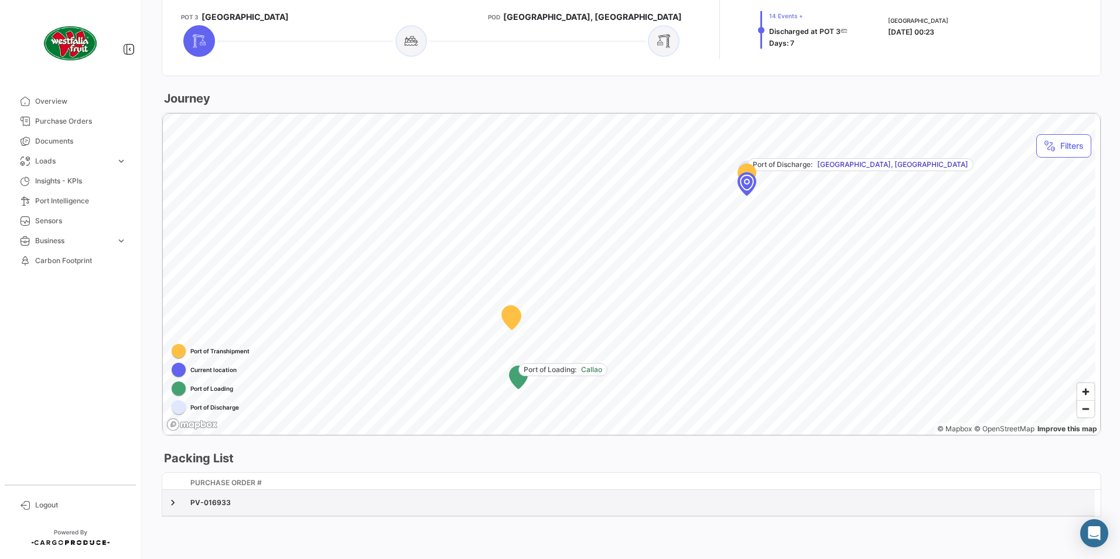
click at [208, 504] on div "PV-016933" at bounding box center [640, 503] width 900 height 11
drag, startPoint x: 249, startPoint y: 501, endPoint x: 254, endPoint y: 497, distance: 6.2
click at [251, 500] on div "PV-016933" at bounding box center [640, 503] width 900 height 11
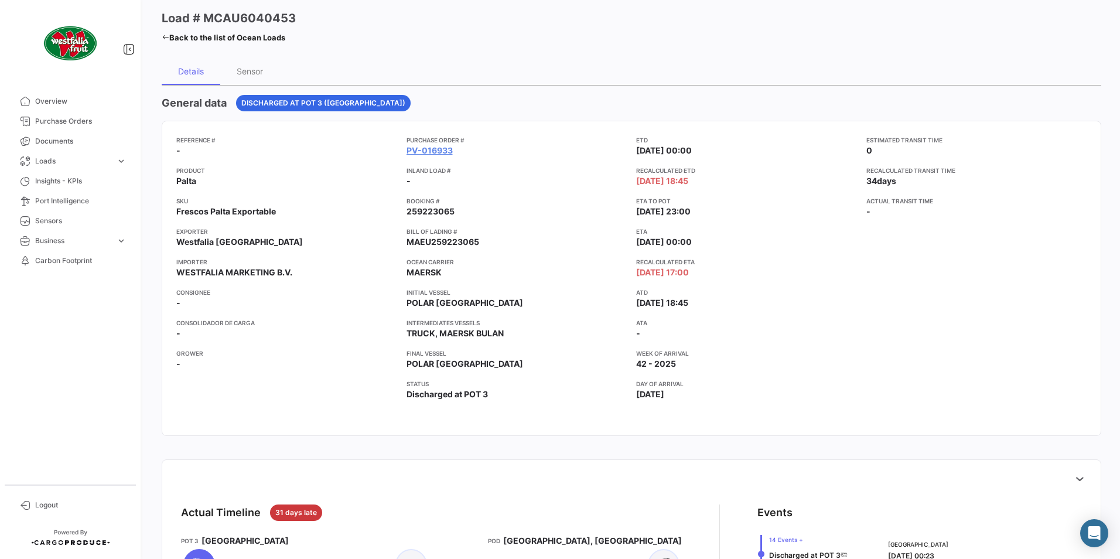
scroll to position [0, 0]
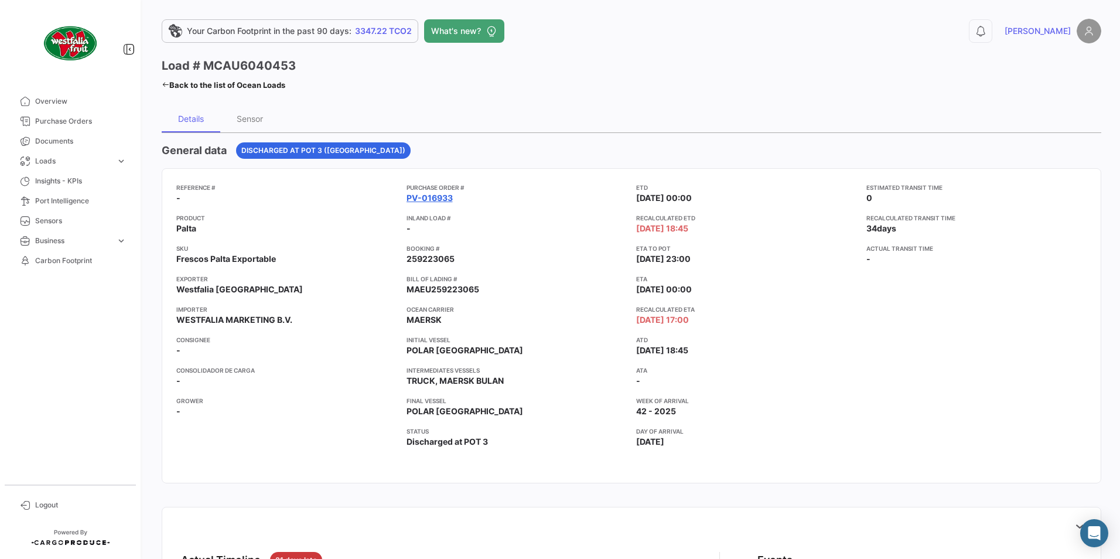
click at [422, 197] on link "PV-016933" at bounding box center [430, 198] width 46 height 12
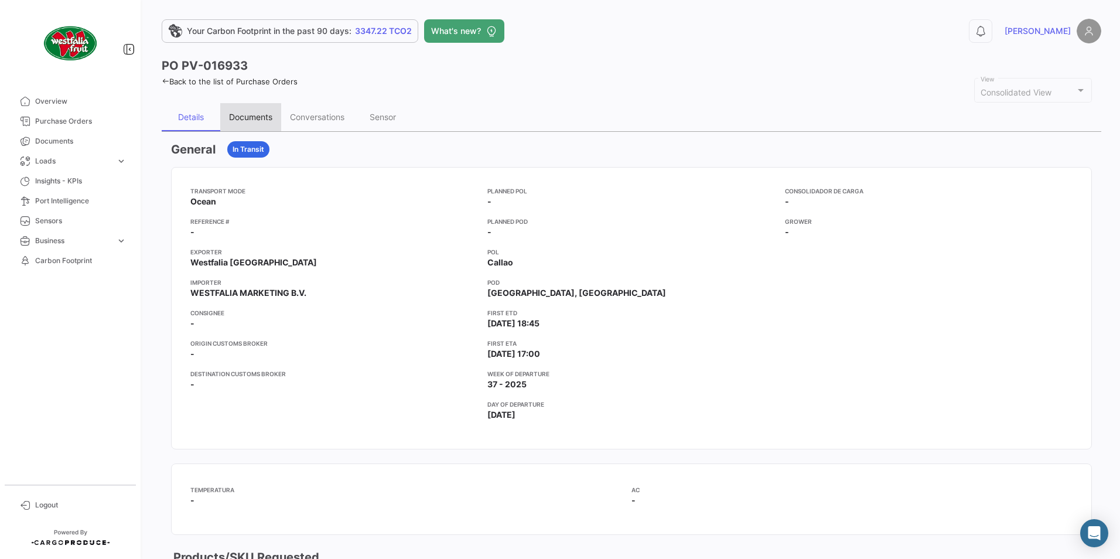
click at [247, 118] on div "Documents" at bounding box center [250, 117] width 43 height 10
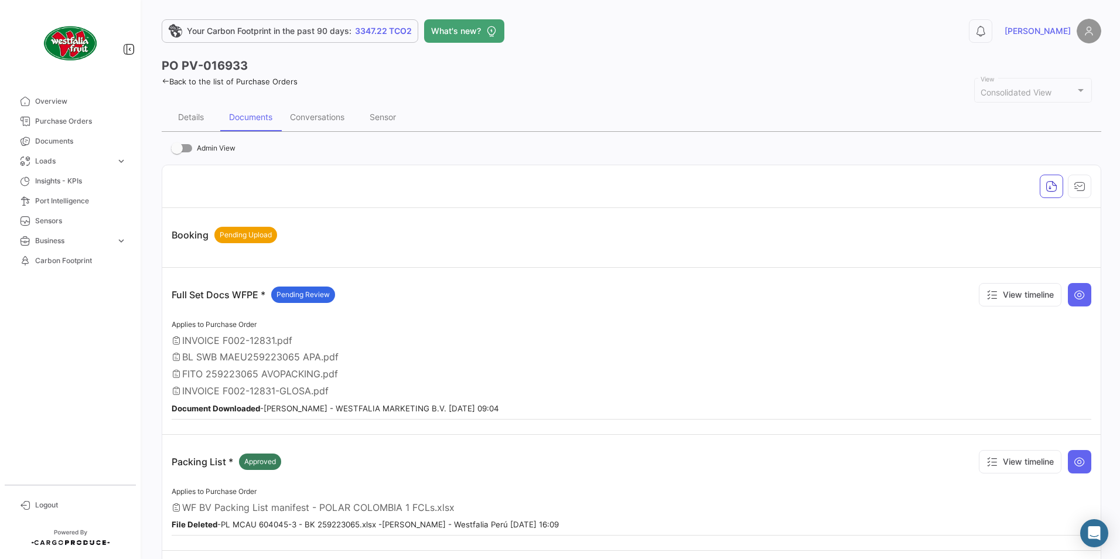
scroll to position [58, 0]
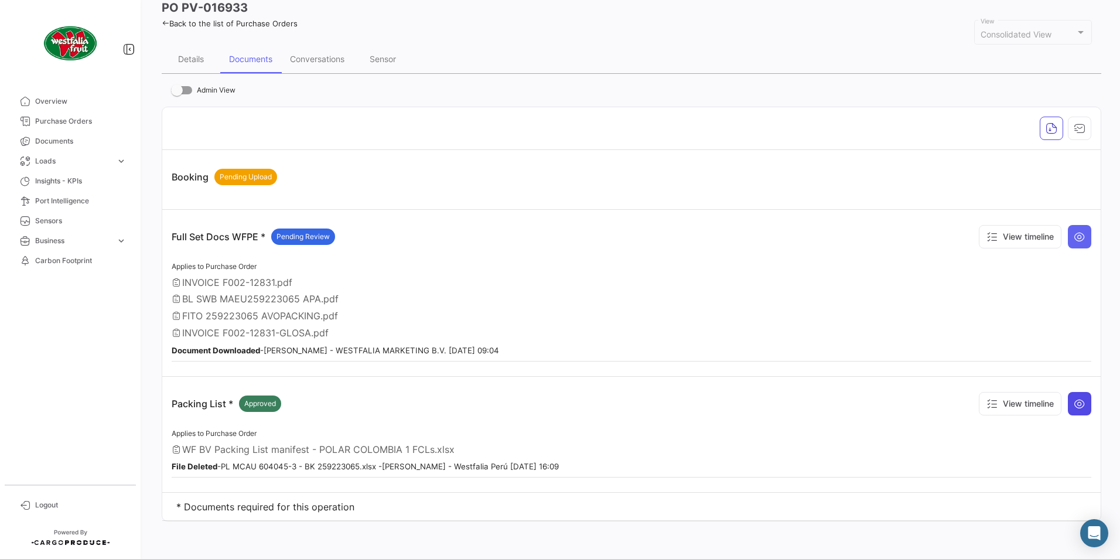
click at [1076, 402] on icon at bounding box center [1080, 404] width 12 height 12
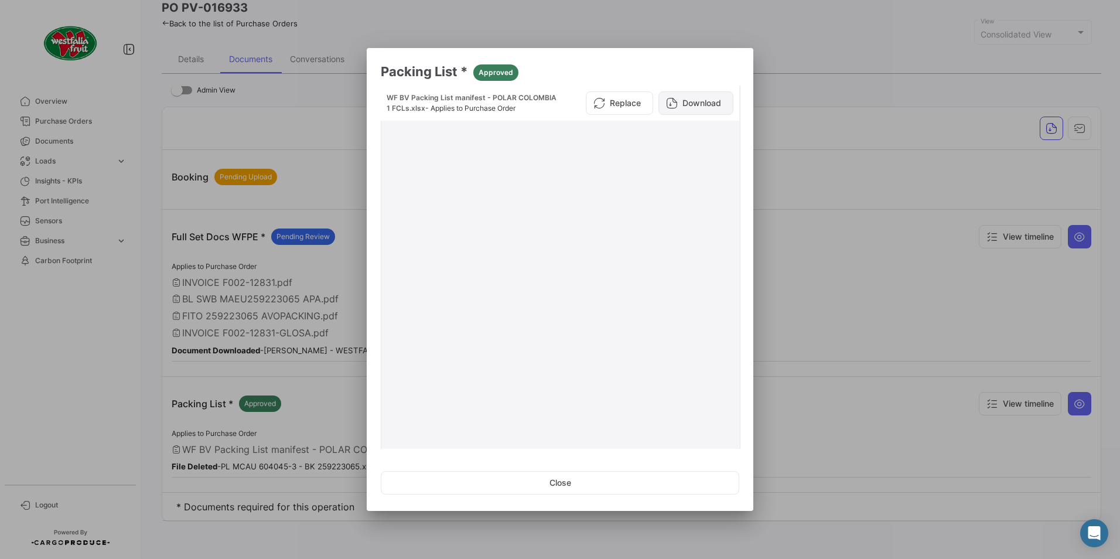
click at [703, 104] on button "Download" at bounding box center [696, 102] width 75 height 23
